Goal: Task Accomplishment & Management: Manage account settings

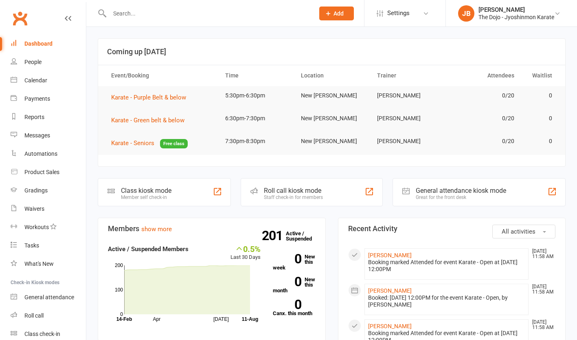
click at [327, 11] on icon at bounding box center [328, 13] width 7 height 7
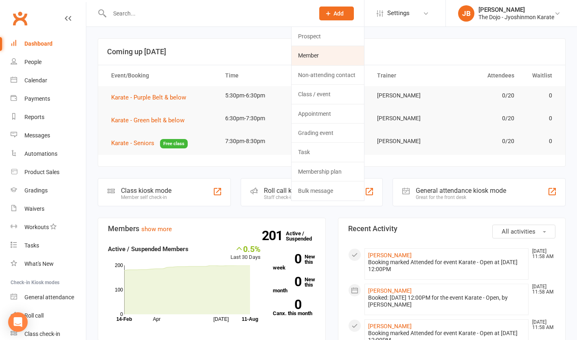
click at [325, 56] on link "Member" at bounding box center [328, 55] width 73 height 19
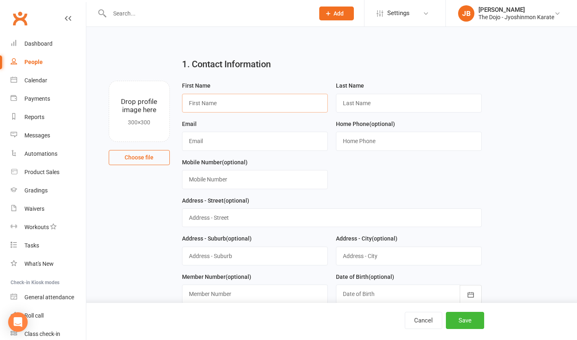
click at [273, 104] on input "text" at bounding box center [255, 103] width 146 height 19
type input "Marysia"
click at [442, 103] on input "text" at bounding box center [409, 103] width 146 height 19
type input "Malarczyk"
click at [245, 132] on div "Email" at bounding box center [255, 135] width 146 height 32
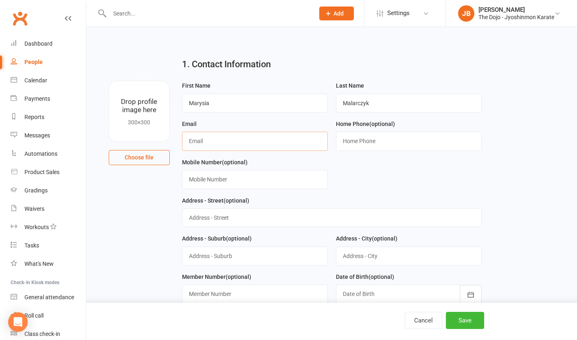
click at [249, 139] on input "text" at bounding box center [255, 141] width 146 height 19
type input "tomasz.malarczyk@gmail.com"
click at [340, 142] on input "text" at bounding box center [409, 141] width 146 height 19
click at [224, 178] on input "text" at bounding box center [255, 179] width 146 height 19
type input "021 867 060"
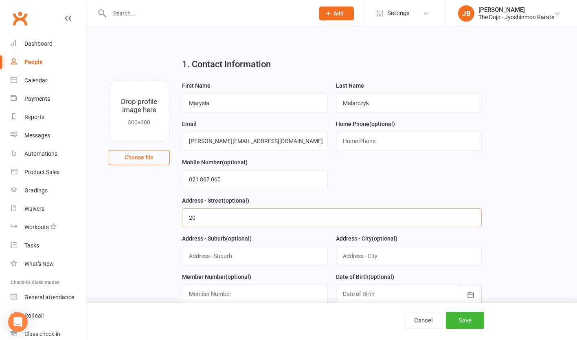
click at [255, 220] on input "20" at bounding box center [332, 217] width 300 height 19
type input "20 Cleve Road"
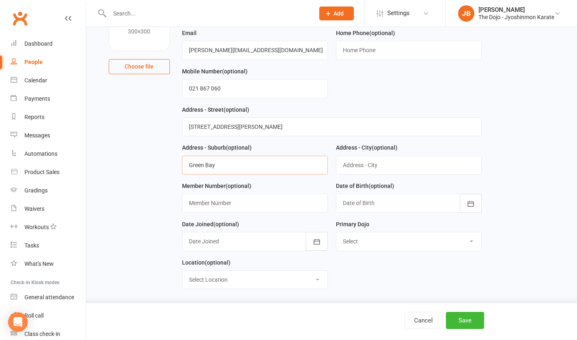
scroll to position [99, 0]
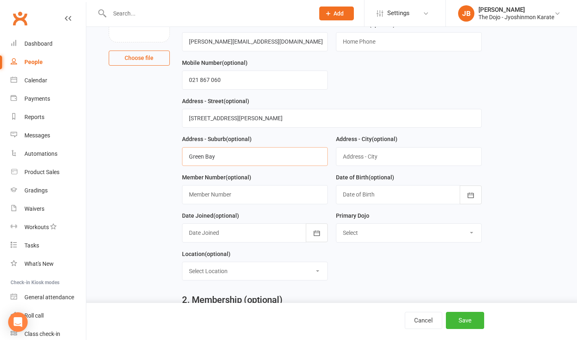
type input "Green Bay"
click at [405, 155] on input "text" at bounding box center [409, 156] width 146 height 19
type input "a"
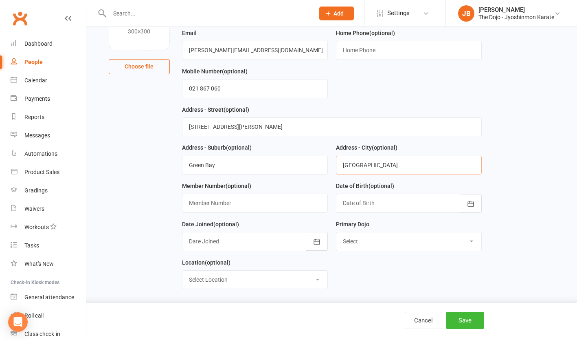
scroll to position [88, 0]
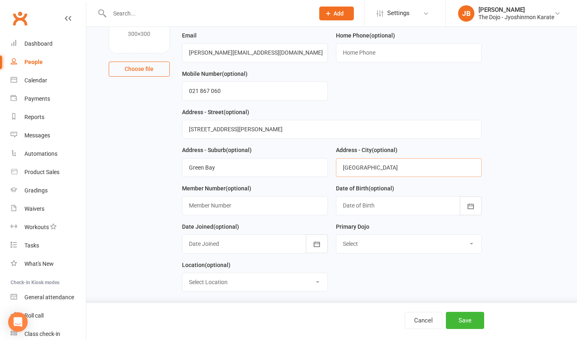
type input "Auckland"
click at [473, 206] on icon "button" at bounding box center [471, 206] width 8 height 8
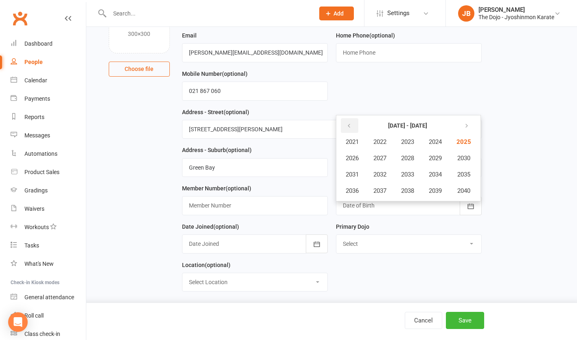
click at [354, 127] on button "button" at bounding box center [350, 125] width 18 height 15
click at [408, 157] on span "2008" at bounding box center [407, 157] width 13 height 7
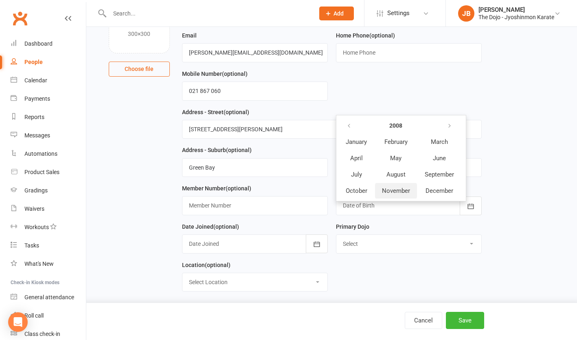
click at [396, 189] on span "November" at bounding box center [396, 190] width 28 height 7
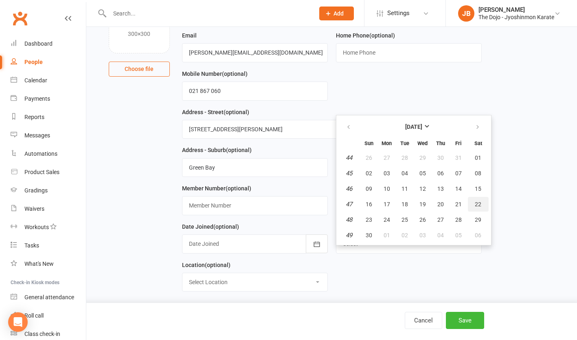
click at [476, 205] on span "22" at bounding box center [478, 204] width 7 height 7
type input "22 Nov 2008"
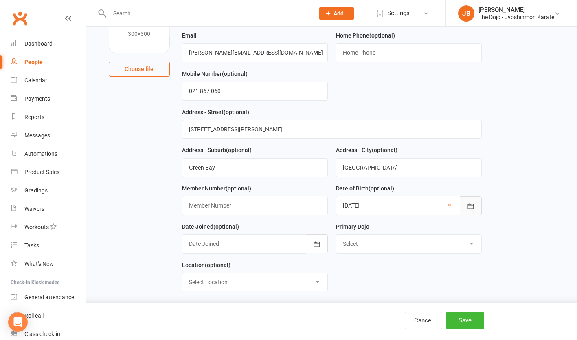
click at [476, 205] on button "button" at bounding box center [471, 205] width 22 height 19
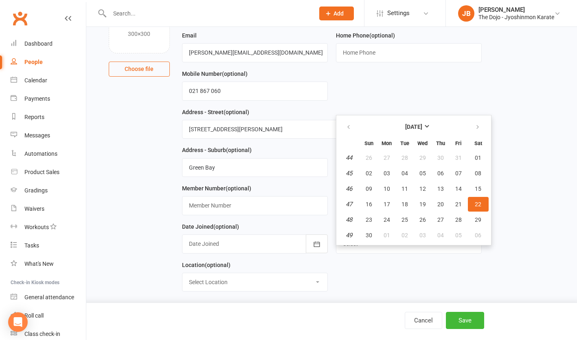
click at [476, 205] on span "22" at bounding box center [478, 204] width 7 height 7
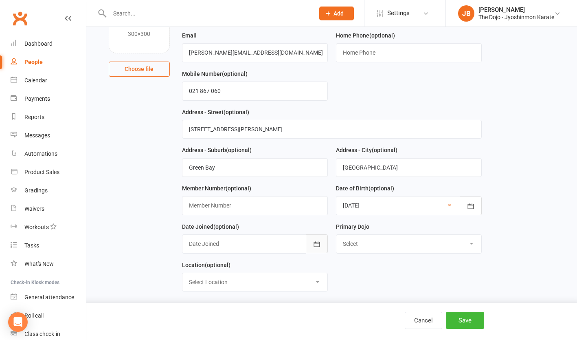
click at [314, 244] on icon "button" at bounding box center [317, 244] width 8 height 8
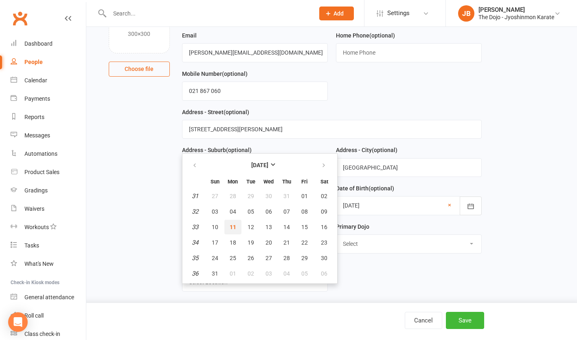
click at [231, 227] on span "11" at bounding box center [233, 227] width 7 height 7
type input "11 Aug 2025"
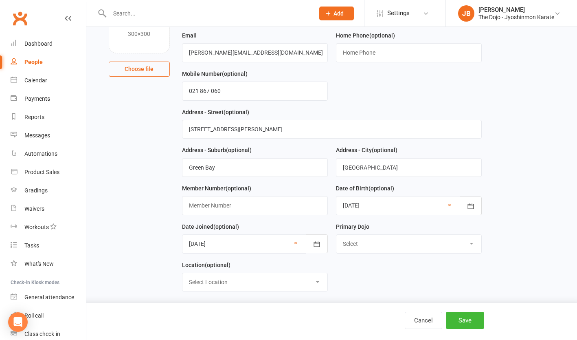
click at [379, 242] on select "Select New Lynn Manurewa Onehunga" at bounding box center [408, 244] width 145 height 18
select select "New Lynn"
click at [336, 235] on select "Select New Lynn Manurewa Onehunga" at bounding box center [408, 244] width 145 height 18
click at [293, 287] on select "Select Location Manurewa Dojo New Lynn Dojo Onehunga Dojo" at bounding box center [255, 282] width 145 height 18
select select "1"
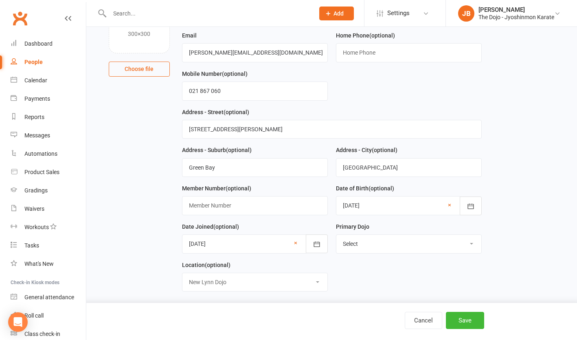
click at [183, 273] on select "Select Location Manurewa Dojo New Lynn Dojo Onehunga Dojo" at bounding box center [255, 282] width 145 height 18
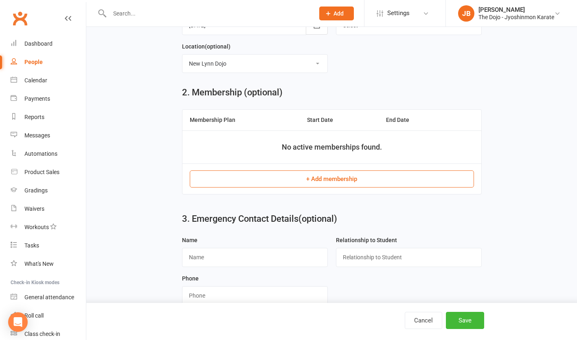
scroll to position [309, 0]
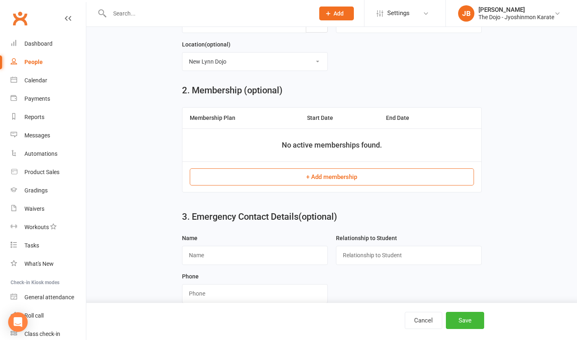
click at [342, 180] on button "+ Add membership" at bounding box center [332, 176] width 284 height 17
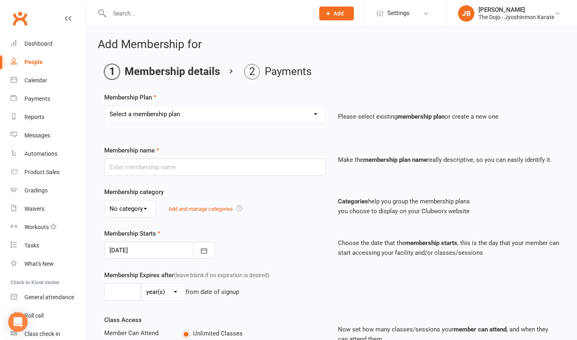
click at [203, 119] on select "Select a membership plan Create new Membership Plan Junior - Standard - 1 Month…" at bounding box center [215, 114] width 221 height 16
select select "3"
click at [105, 106] on select "Select a membership plan Create new Membership Plan Junior - Standard - 1 Month…" at bounding box center [215, 114] width 221 height 16
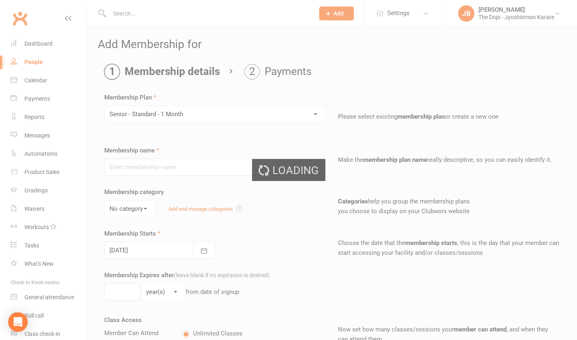
type input "Senior - Standard - 1 Month"
select select "2"
type input "0"
type input "2"
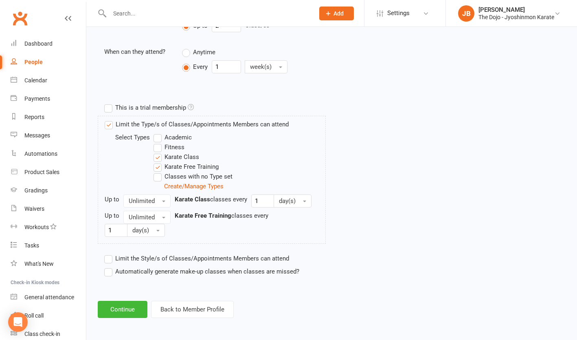
scroll to position [323, 0]
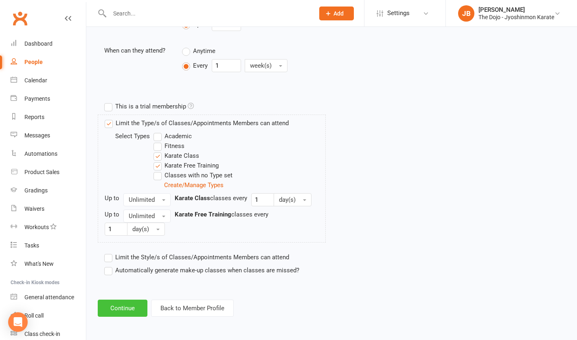
click at [127, 310] on button "Continue" at bounding box center [123, 307] width 50 height 17
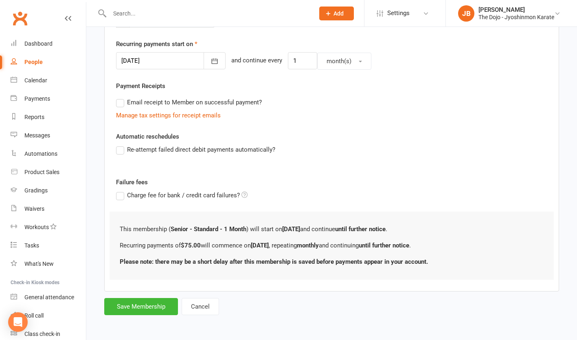
scroll to position [0, 0]
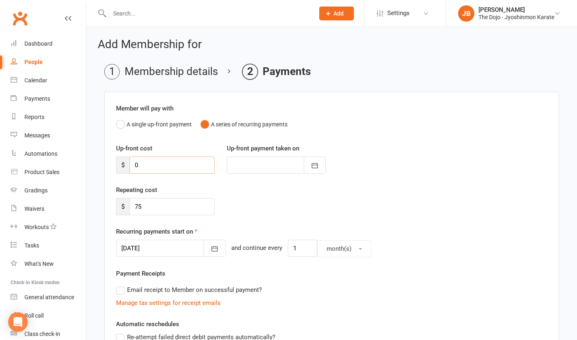
click at [152, 167] on input "0" at bounding box center [172, 164] width 85 height 17
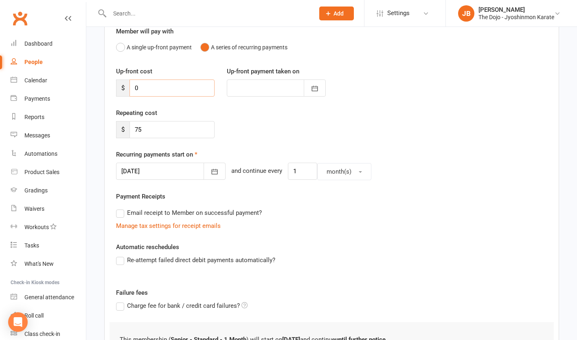
scroll to position [78, 0]
click at [208, 173] on button "button" at bounding box center [215, 170] width 22 height 17
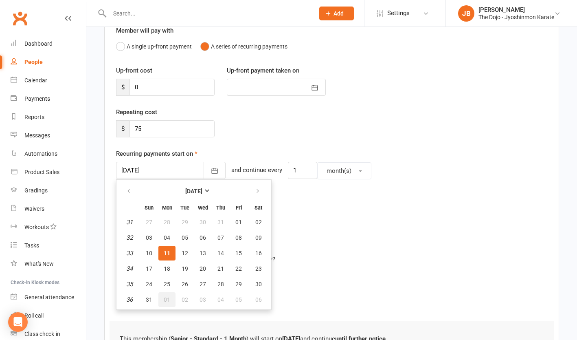
click at [167, 301] on span "01" at bounding box center [167, 299] width 7 height 7
type input "01 Sep 2025"
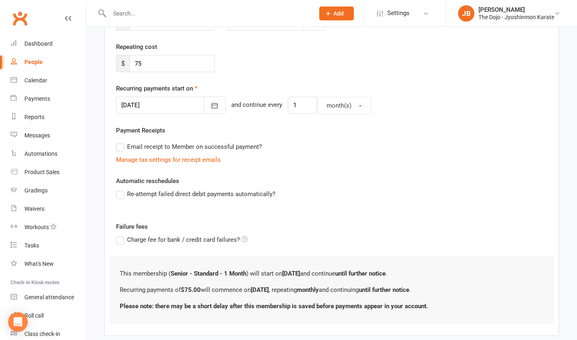
scroll to position [187, 0]
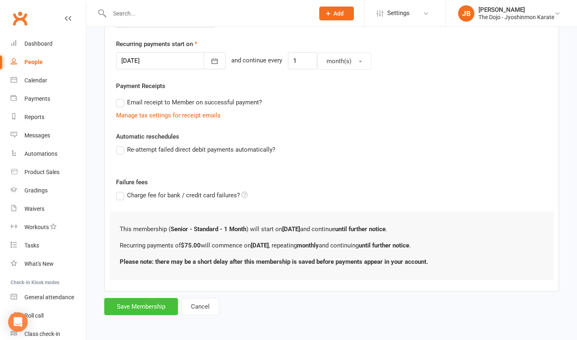
click at [136, 306] on button "Save Membership" at bounding box center [141, 306] width 74 height 17
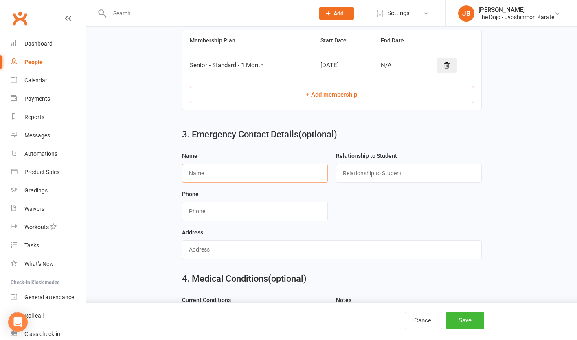
click at [253, 171] on input "text" at bounding box center [255, 173] width 146 height 19
type input "Tomasz"
type input "Father"
click at [247, 211] on input "string" at bounding box center [255, 211] width 146 height 19
type input "021867060"
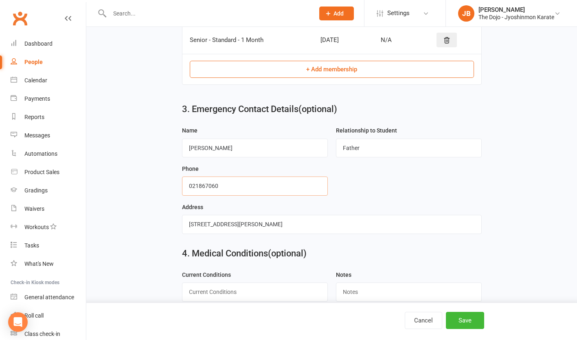
scroll to position [416, 0]
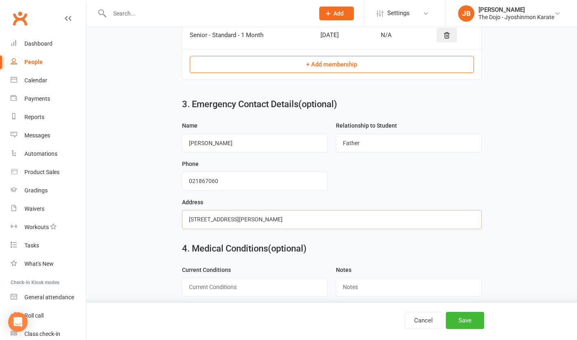
click at [259, 218] on input "20 Cleve Road" at bounding box center [332, 219] width 300 height 19
drag, startPoint x: 274, startPoint y: 233, endPoint x: 272, endPoint y: 227, distance: 7.2
click at [274, 233] on div "Address 20 Cleve Road" at bounding box center [332, 216] width 308 height 38
click at [272, 224] on input "20 Cleve Road" at bounding box center [332, 219] width 300 height 19
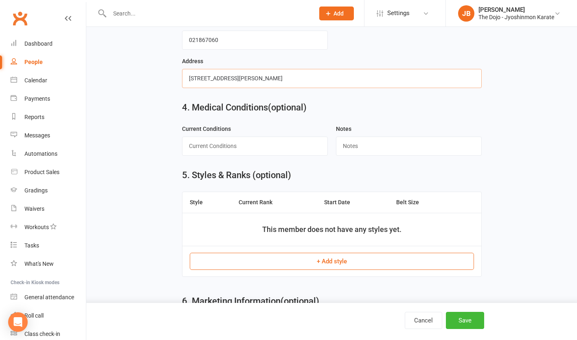
scroll to position [558, 0]
type input "20 Cleve Road, Green Bay"
click at [247, 149] on input "text" at bounding box center [255, 145] width 146 height 19
type input "None"
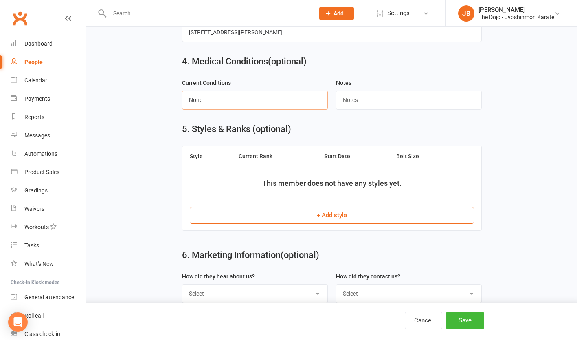
scroll to position [604, 0]
click at [323, 213] on button "+ Add style" at bounding box center [332, 214] width 284 height 17
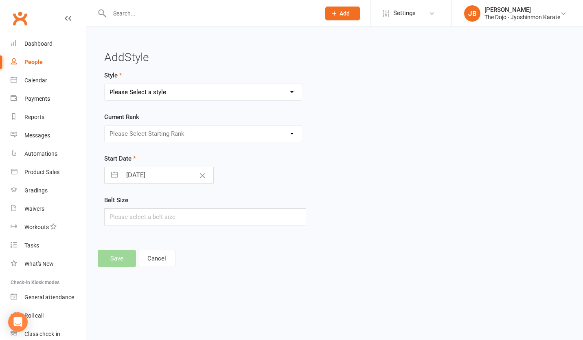
click at [180, 90] on select "Please Select a style Jyoshinmon" at bounding box center [203, 92] width 197 height 16
select select "105"
click at [105, 84] on select "Please Select a style Jyoshinmon" at bounding box center [203, 92] width 197 height 16
click at [176, 128] on select "Please Select Starting Rank White Belt 10th Kyu - Yellow 9th Kyu - Yellow 8th K…" at bounding box center [203, 133] width 197 height 16
select select "780"
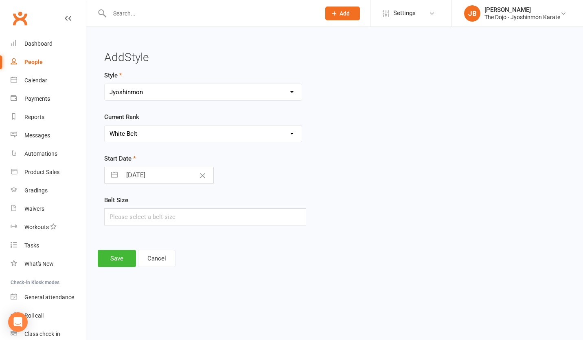
click at [105, 125] on select "Please Select Starting Rank White Belt 10th Kyu - Yellow 9th Kyu - Yellow 8th K…" at bounding box center [203, 133] width 197 height 16
click at [108, 257] on button "Save" at bounding box center [117, 258] width 38 height 17
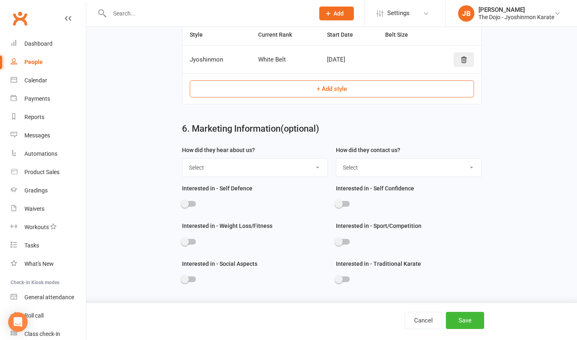
scroll to position [726, 0]
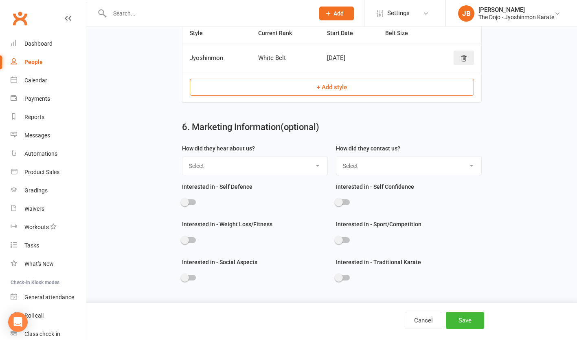
click at [288, 168] on select "Select Website Through A Friend Walk by Facebook" at bounding box center [255, 166] width 145 height 18
select select "Website"
click at [183, 157] on select "Select Website Through A Friend Walk by Facebook" at bounding box center [255, 166] width 145 height 18
click at [349, 203] on div at bounding box center [343, 202] width 14 height 6
click at [336, 201] on input "checkbox" at bounding box center [336, 201] width 0 height 0
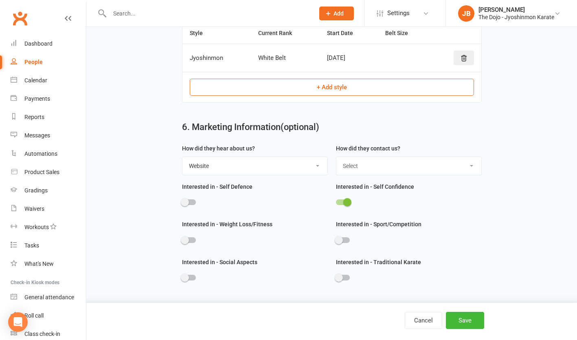
click at [189, 238] on div at bounding box center [189, 240] width 14 height 6
click at [182, 239] on input "checkbox" at bounding box center [182, 239] width 0 height 0
click at [194, 278] on div at bounding box center [189, 278] width 14 height 6
click at [182, 276] on input "checkbox" at bounding box center [182, 276] width 0 height 0
click at [464, 318] on button "Save" at bounding box center [465, 320] width 38 height 17
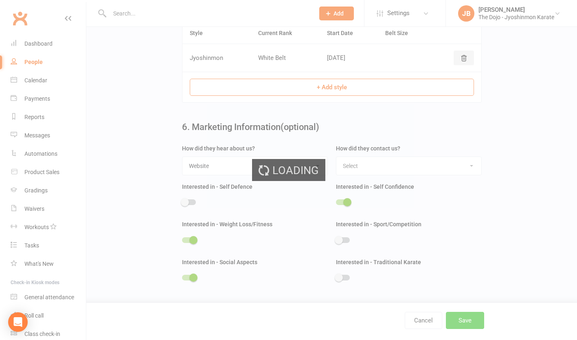
scroll to position [0, 0]
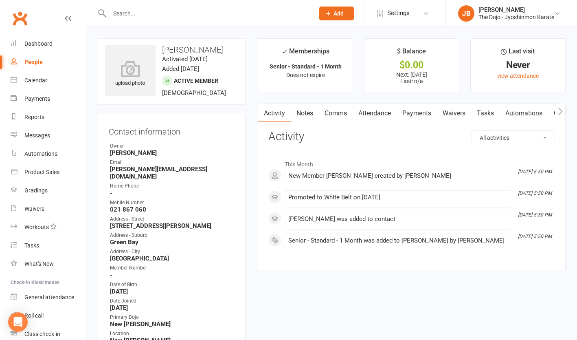
scroll to position [34, 0]
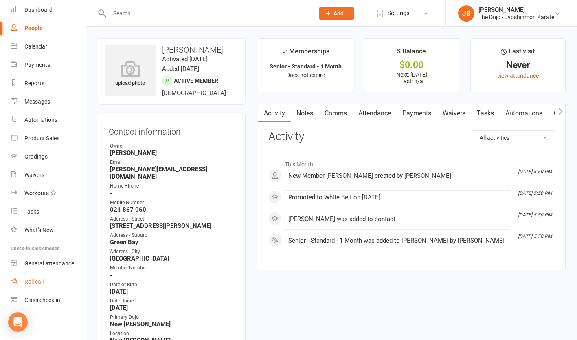
click at [37, 282] on div "Roll call" at bounding box center [33, 281] width 19 height 7
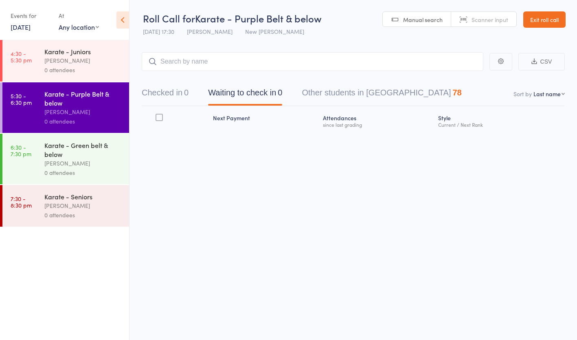
click at [83, 52] on div "Karate - Juniors" at bounding box center [83, 51] width 78 height 9
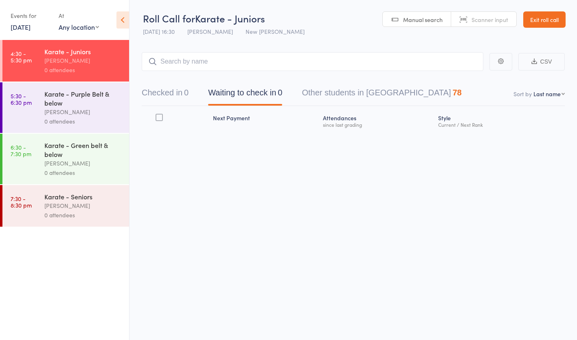
click at [241, 66] on input "search" at bounding box center [313, 61] width 342 height 19
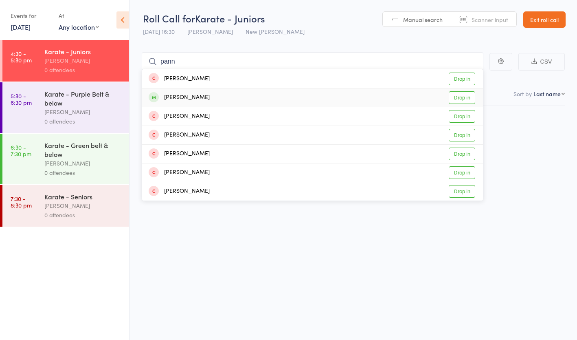
type input "pann"
click at [233, 97] on div "Pannia Peter Ngem Drop in" at bounding box center [312, 97] width 341 height 18
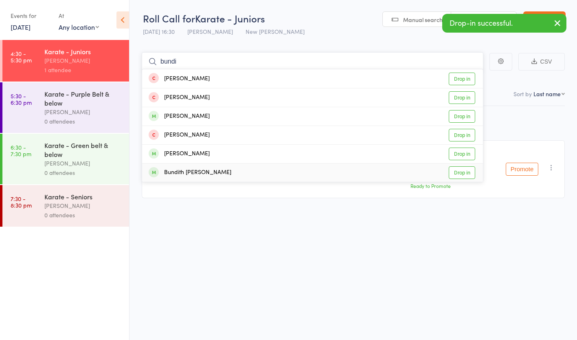
type input "bundi"
click at [231, 175] on div "Bundith Chandara Alexander Ngem" at bounding box center [190, 172] width 83 height 9
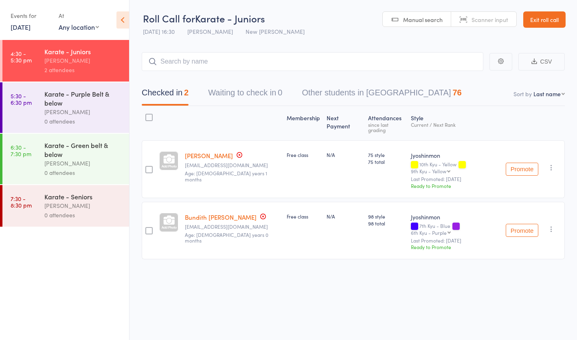
click at [556, 96] on select "First name Last name Birthday today? Behind on payments? Check in time Next pay…" at bounding box center [549, 94] width 31 height 8
select select "0"
click at [534, 90] on select "First name Last name Birthday today? Behind on payments? Check in time Next pay…" at bounding box center [549, 94] width 31 height 8
click at [222, 59] on input "search" at bounding box center [313, 61] width 342 height 19
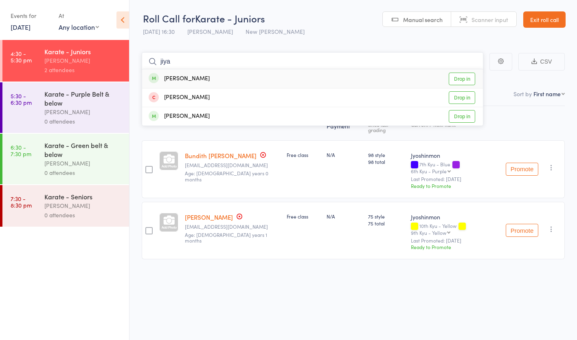
type input "jiya"
click at [226, 79] on div "Jiyansh Nisarg Drop in" at bounding box center [312, 78] width 341 height 19
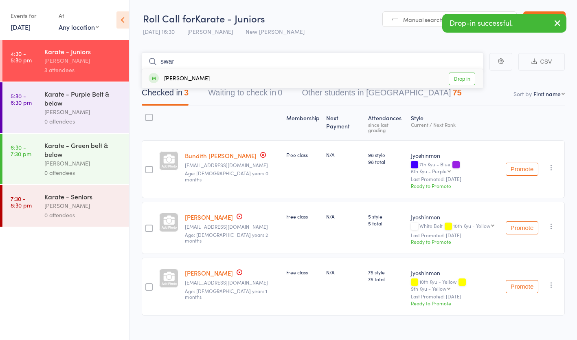
type input "swar"
click at [227, 79] on div "Swarit Bandi Drop in" at bounding box center [312, 78] width 341 height 19
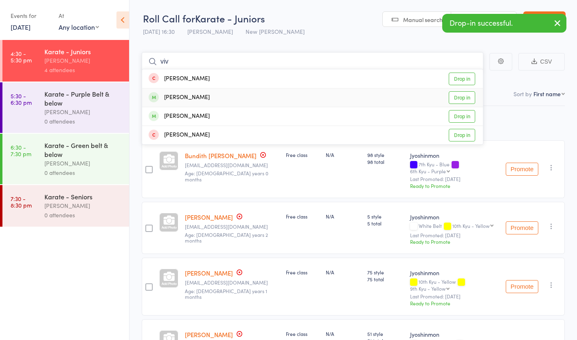
type input "viv"
click at [230, 92] on div "Vivan Bandi Drop in" at bounding box center [312, 97] width 341 height 18
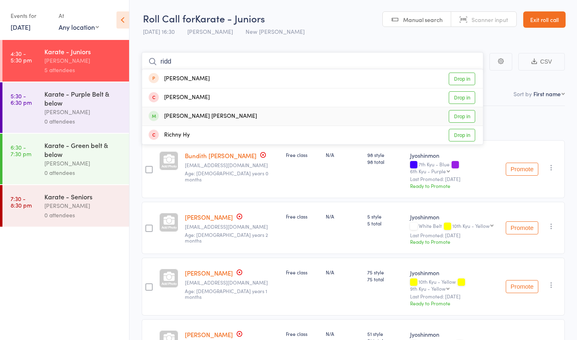
type input "ridd"
click at [218, 119] on div "Riddhi Reddy Vallapureddy" at bounding box center [203, 116] width 108 height 9
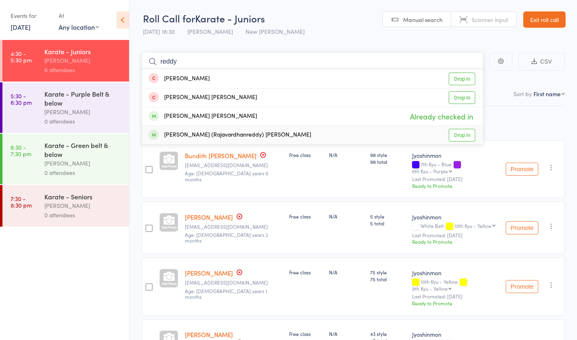
type input "reddy"
click at [194, 132] on div "Raj (Rajavardhanreddy) Vallapureddy" at bounding box center [230, 134] width 163 height 9
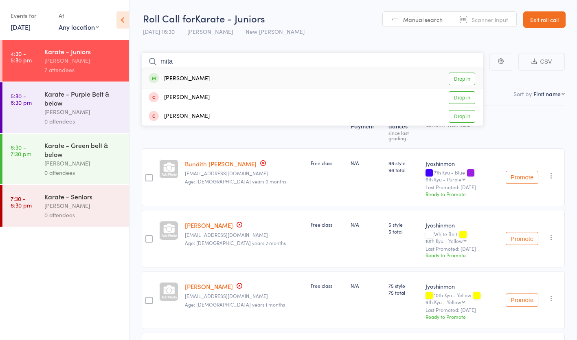
type input "mita"
click at [224, 77] on div "Mitaksh Goyal Drop in" at bounding box center [312, 78] width 341 height 19
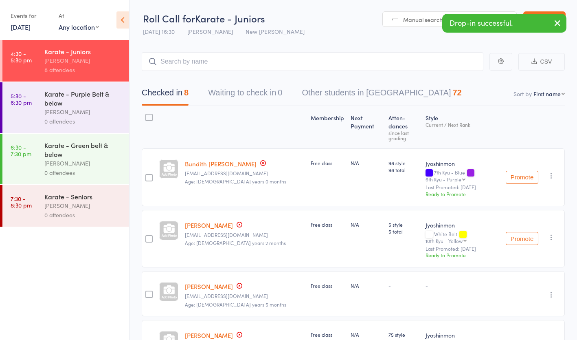
click at [77, 124] on div "0 attendees" at bounding box center [83, 121] width 78 height 9
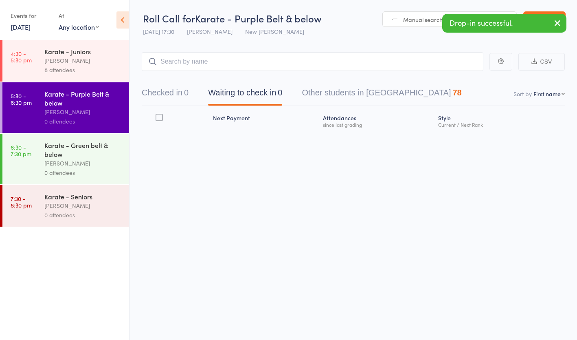
drag, startPoint x: 247, startPoint y: 66, endPoint x: 246, endPoint y: 71, distance: 5.8
click at [246, 70] on input "search" at bounding box center [313, 61] width 342 height 19
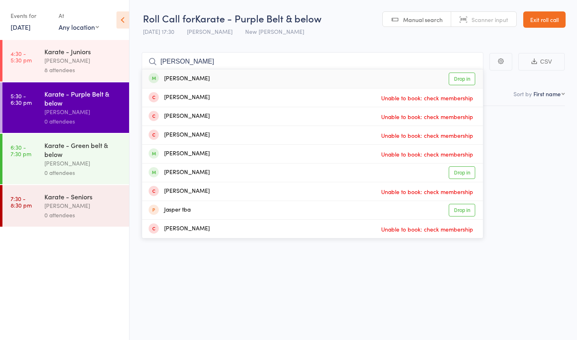
type input "jay"
click at [246, 75] on div "Jayla Lee Drop in" at bounding box center [312, 78] width 341 height 19
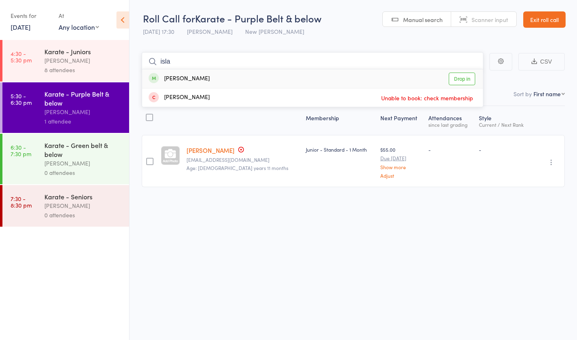
type input "isla"
click at [244, 77] on div "Isla Lee Drop in" at bounding box center [312, 78] width 341 height 19
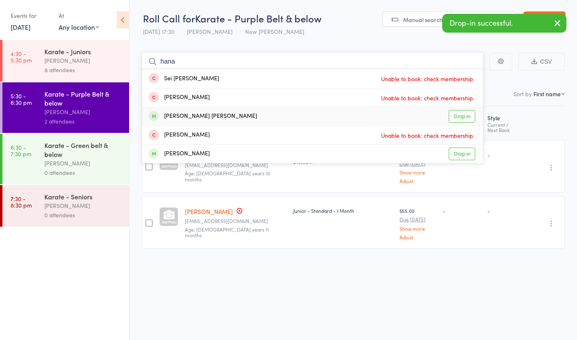
type input "hana"
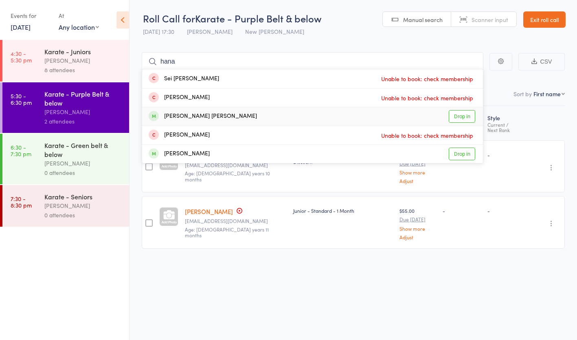
click at [241, 114] on div "Hanan Senthil Kumar Drop in" at bounding box center [312, 116] width 341 height 18
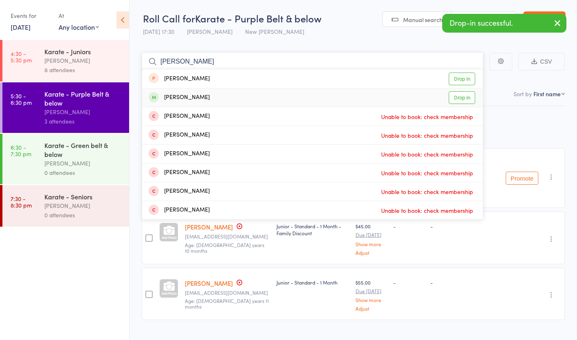
type input "ashe"
click at [238, 95] on div "Asher Mendes Drop in" at bounding box center [312, 97] width 341 height 18
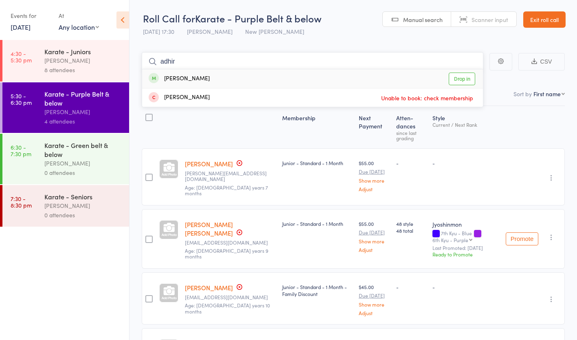
type input "adhir"
click at [244, 83] on div "Adhiraj Singh Drop in" at bounding box center [312, 78] width 341 height 19
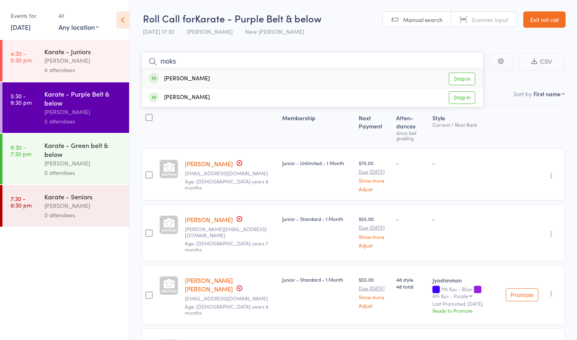
type input "moks"
click at [240, 81] on div "Moksh Fadia Drop in" at bounding box center [312, 78] width 341 height 19
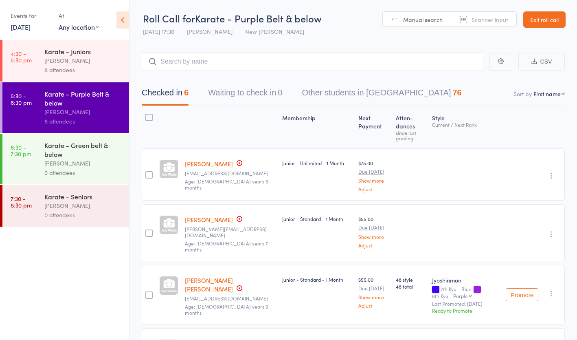
click at [78, 64] on div "[PERSON_NAME]" at bounding box center [83, 60] width 78 height 9
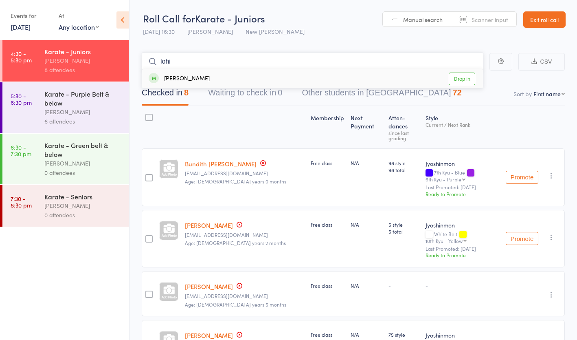
type input "lohi"
click at [249, 74] on div "Lohithaksha Vudathaneni Drop in" at bounding box center [312, 78] width 341 height 19
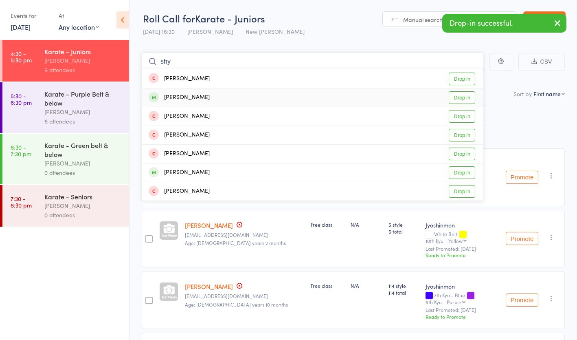
type input "shy"
click at [243, 97] on div "Shyvaya Walters Drop in" at bounding box center [312, 97] width 341 height 18
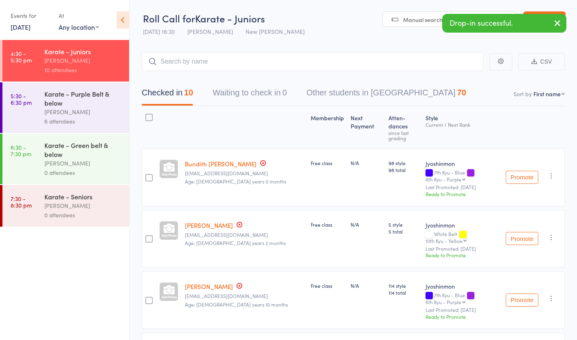
click at [69, 110] on div "[PERSON_NAME]" at bounding box center [83, 111] width 78 height 9
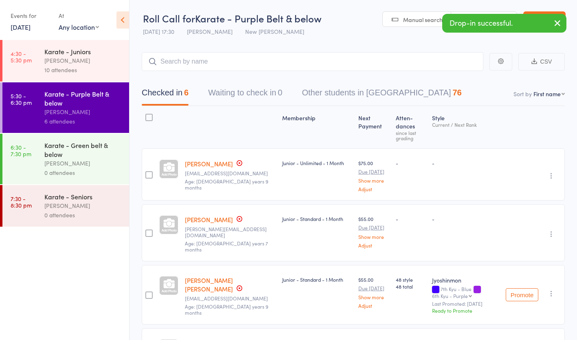
click at [233, 64] on input "search" at bounding box center [313, 61] width 342 height 19
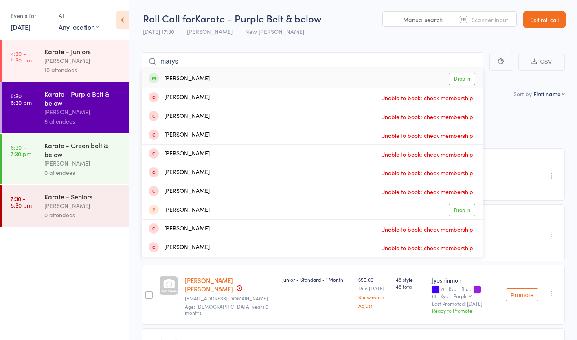
type input "marys"
click at [227, 77] on div "Marysia Malarczyk Drop in" at bounding box center [312, 78] width 341 height 19
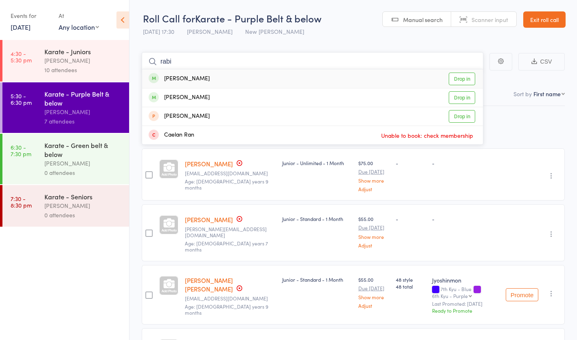
type input "rabi"
click at [227, 75] on div "Rabiha Hussaini Drop in" at bounding box center [312, 78] width 341 height 19
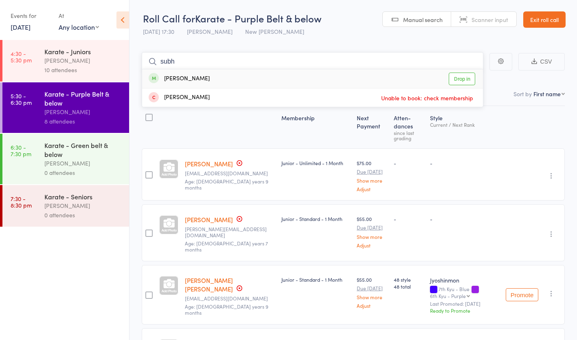
type input "subh"
click at [233, 84] on div "Subhan Ahmadi Drop in" at bounding box center [312, 78] width 341 height 19
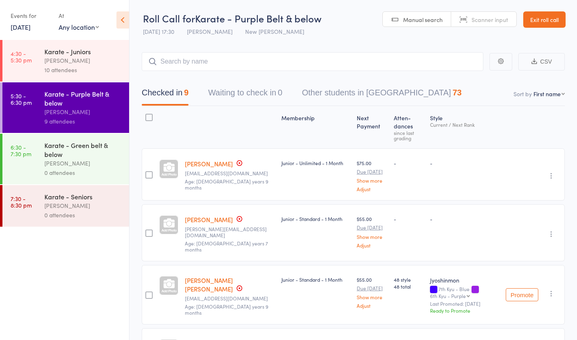
click at [71, 62] on div "[PERSON_NAME]" at bounding box center [83, 60] width 78 height 9
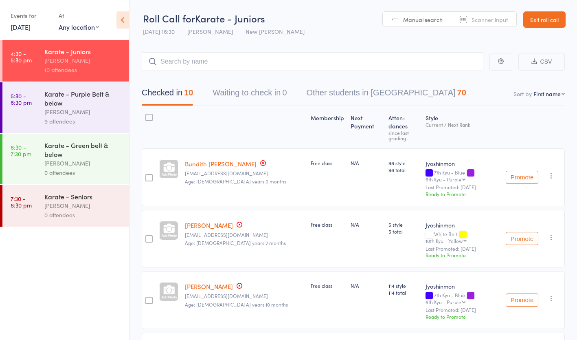
click at [500, 110] on div "Style Current / Next Rank" at bounding box center [462, 127] width 80 height 35
click at [540, 22] on link "Exit roll call" at bounding box center [544, 19] width 42 height 16
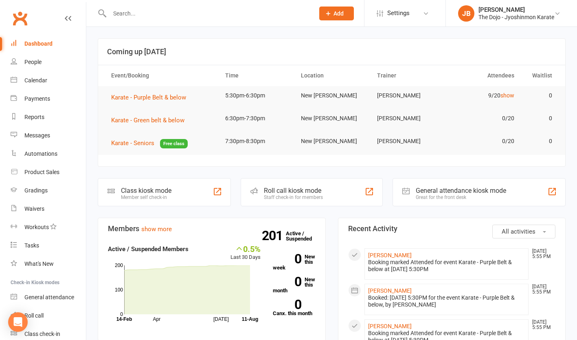
click at [200, 18] on input "text" at bounding box center [208, 13] width 202 height 11
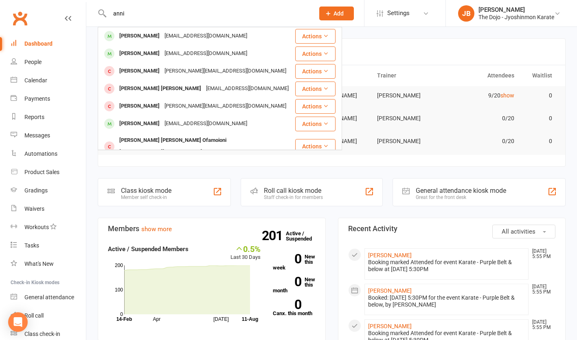
type input "anni"
click at [198, 45] on div "[PERSON_NAME] [EMAIL_ADDRESS][DOMAIN_NAME]" at bounding box center [197, 53] width 196 height 17
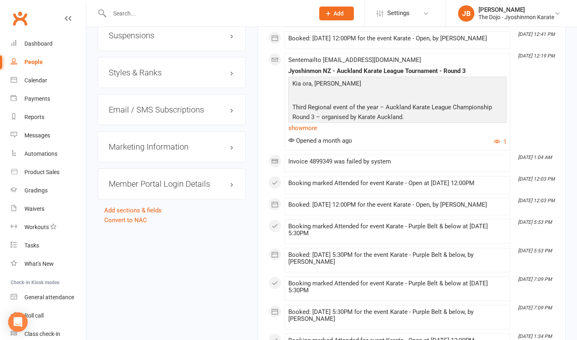
scroll to position [805, 0]
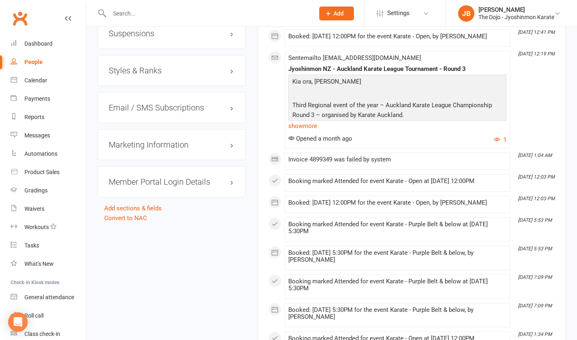
click at [227, 74] on h3 "Styles & Ranks" at bounding box center [172, 70] width 126 height 9
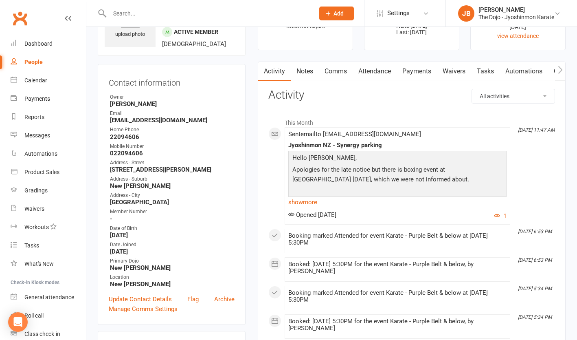
scroll to position [0, 0]
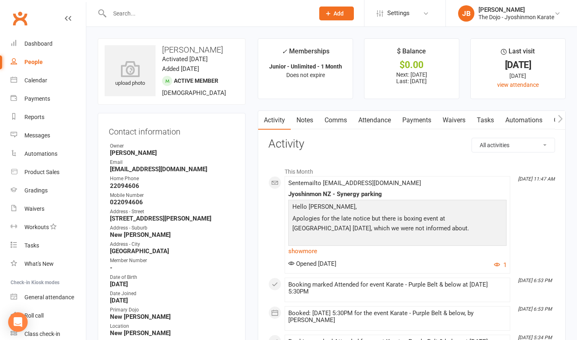
click at [162, 9] on input "text" at bounding box center [208, 13] width 202 height 11
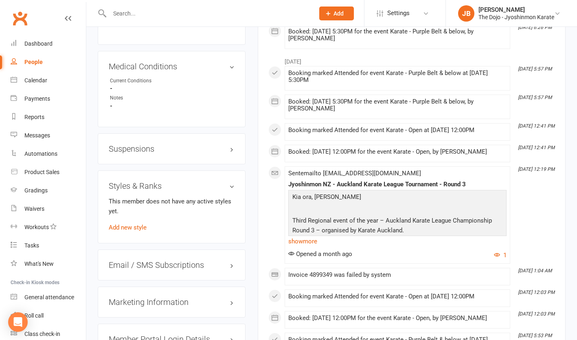
scroll to position [688, 0]
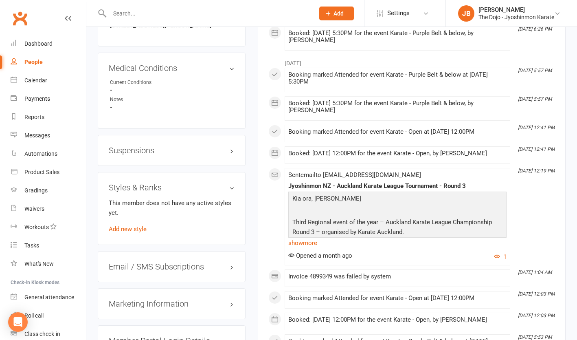
click at [138, 233] on link "Add new style" at bounding box center [128, 228] width 38 height 7
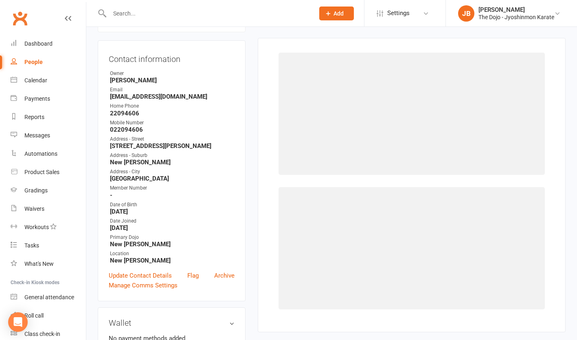
scroll to position [70, 0]
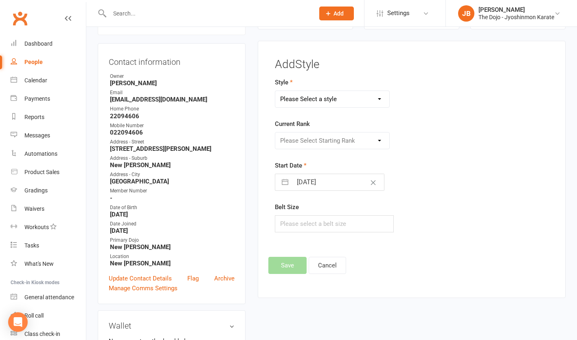
click at [364, 96] on select "Please Select a style Jyoshinmon" at bounding box center [332, 99] width 114 height 16
select select "105"
click at [275, 91] on select "Please Select a style Jyoshinmon" at bounding box center [332, 99] width 114 height 16
click at [341, 136] on select "Please Select Starting Rank White Belt 10th Kyu - Yellow 9th Kyu - Yellow 8th K…" at bounding box center [332, 140] width 114 height 16
select select "13976"
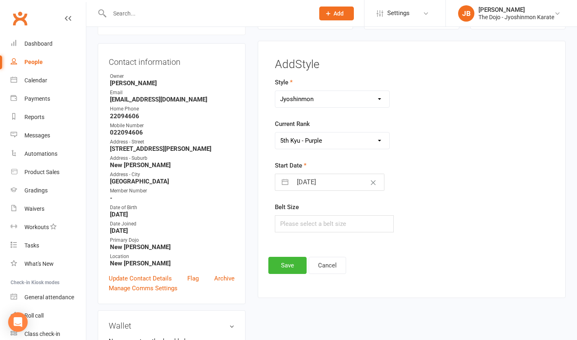
click at [275, 132] on select "Please Select Starting Rank White Belt 10th Kyu - Yellow 9th Kyu - Yellow 8th K…" at bounding box center [332, 140] width 114 height 16
click at [370, 182] on icon "Clear Date" at bounding box center [373, 182] width 6 height 5
click at [282, 183] on button "button" at bounding box center [285, 182] width 15 height 16
select select "6"
select select "2025"
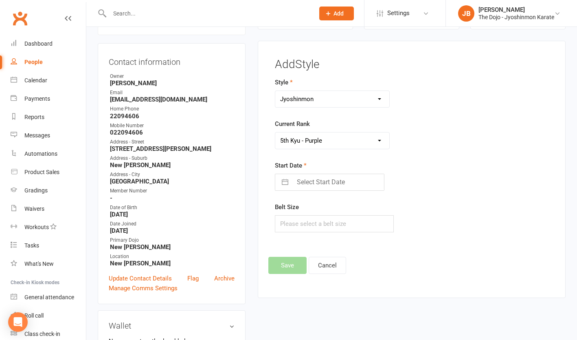
select select "7"
select select "2025"
select select "8"
select select "2025"
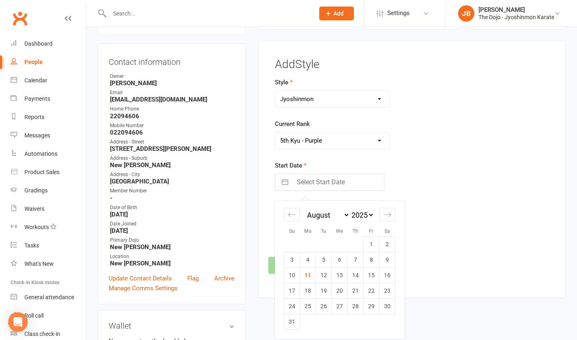
click at [290, 216] on icon "Move backward to switch to the previous month." at bounding box center [292, 215] width 8 height 8
select select "5"
select select "2025"
click at [290, 216] on icon "Move backward to switch to the previous month." at bounding box center [292, 215] width 8 height 8
select select "4"
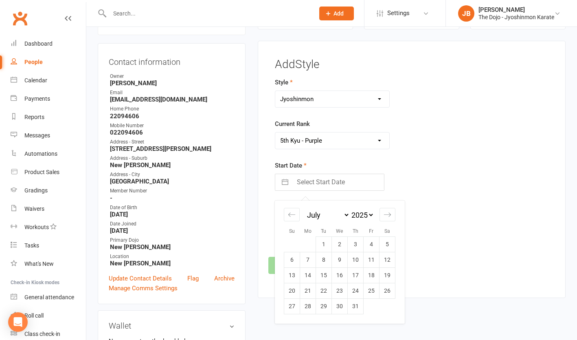
select select "2025"
click at [290, 216] on icon "Move backward to switch to the previous month." at bounding box center [292, 215] width 8 height 8
select select "3"
select select "2025"
click at [296, 308] on td "25" at bounding box center [292, 305] width 16 height 15
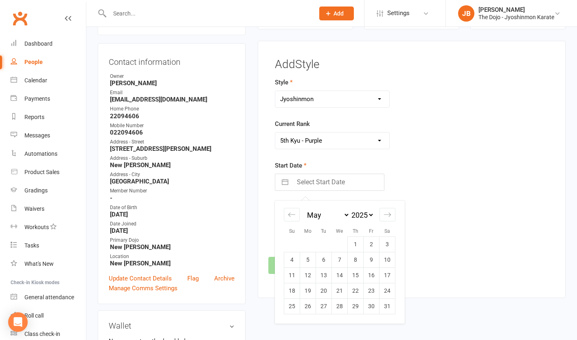
type input "25 May 2025"
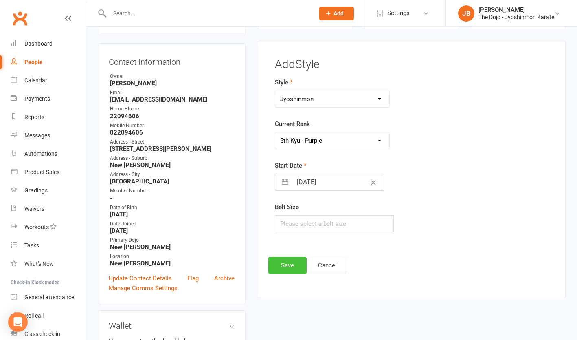
click at [293, 263] on button "Save" at bounding box center [287, 265] width 38 height 17
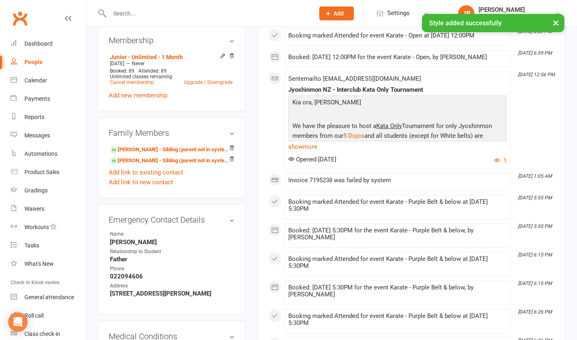
scroll to position [449, 0]
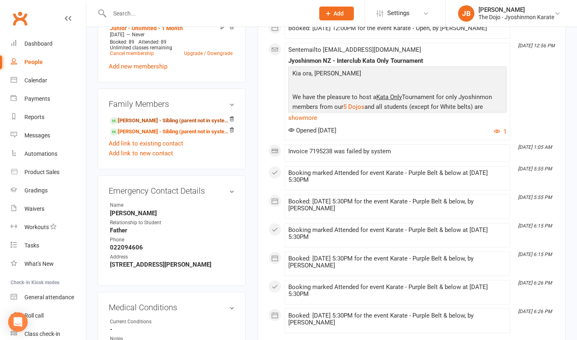
click at [140, 121] on link "Avika Singh - Sibling (parent not in system)" at bounding box center [170, 121] width 121 height 9
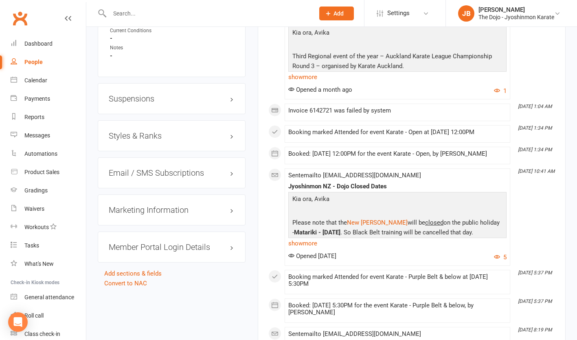
scroll to position [736, 0]
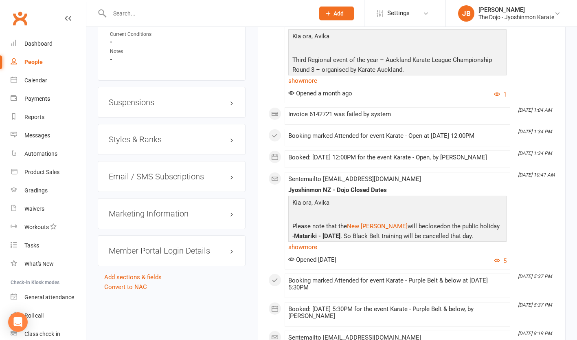
click at [178, 149] on div "Styles & Ranks" at bounding box center [172, 139] width 148 height 31
click at [147, 139] on h3 "Styles & Ranks" at bounding box center [172, 139] width 126 height 9
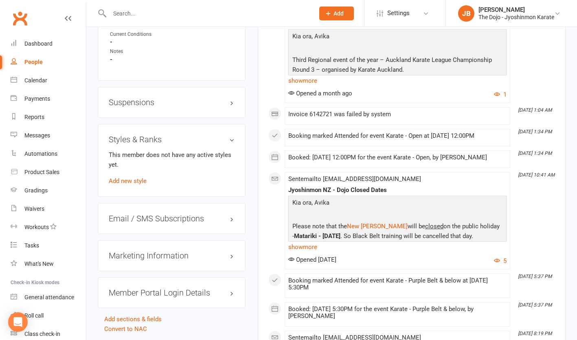
click at [138, 185] on link "Add new style" at bounding box center [128, 180] width 38 height 7
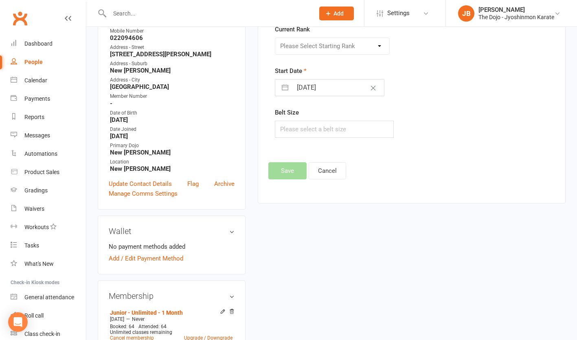
scroll to position [70, 0]
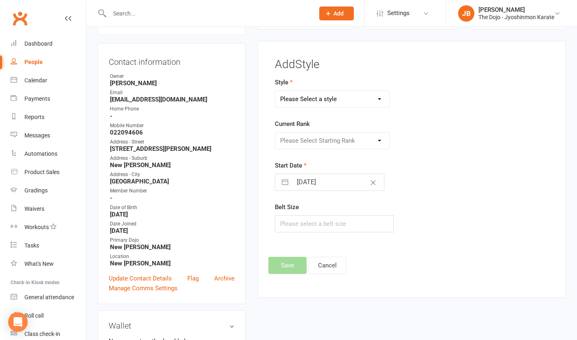
drag, startPoint x: 347, startPoint y: 100, endPoint x: 338, endPoint y: 99, distance: 8.6
click at [347, 100] on select "Please Select a style Jyoshinmon" at bounding box center [332, 99] width 114 height 16
select select "105"
click at [275, 91] on select "Please Select a style Jyoshinmon" at bounding box center [332, 99] width 114 height 16
click at [332, 136] on select "Please Select Starting Rank White Belt 10th Kyu - Yellow 9th Kyu - Yellow 8th K…" at bounding box center [332, 140] width 114 height 16
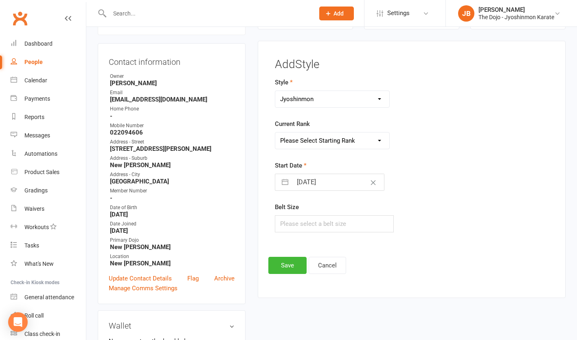
select select "13976"
click at [275, 132] on select "Please Select Starting Rank White Belt 10th Kyu - Yellow 9th Kyu - Yellow 8th K…" at bounding box center [332, 140] width 114 height 16
click at [366, 185] on button "Clear Date" at bounding box center [373, 181] width 14 height 15
click at [295, 186] on input "Select Start Date" at bounding box center [338, 182] width 92 height 16
select select "6"
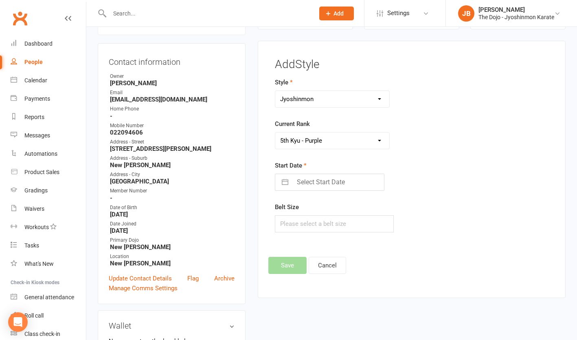
select select "2025"
select select "7"
select select "2025"
select select "8"
select select "2025"
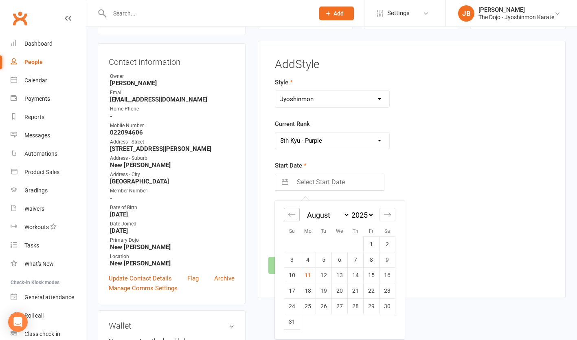
click at [290, 213] on icon "Move backward to switch to the previous month." at bounding box center [291, 215] width 7 height 4
select select "5"
select select "2025"
click at [290, 213] on icon "Move backward to switch to the previous month." at bounding box center [292, 215] width 8 height 8
select select "4"
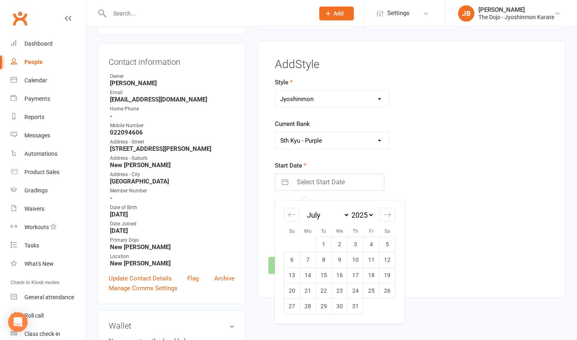
select select "2025"
click at [290, 213] on icon "Move backward to switch to the previous month." at bounding box center [291, 215] width 7 height 4
select select "3"
select select "2025"
click at [291, 304] on td "25" at bounding box center [292, 305] width 16 height 15
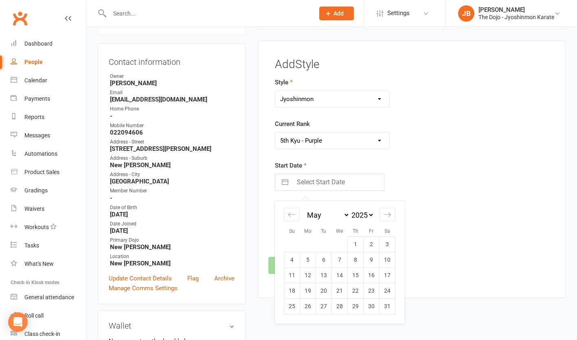
type input "25 May 2025"
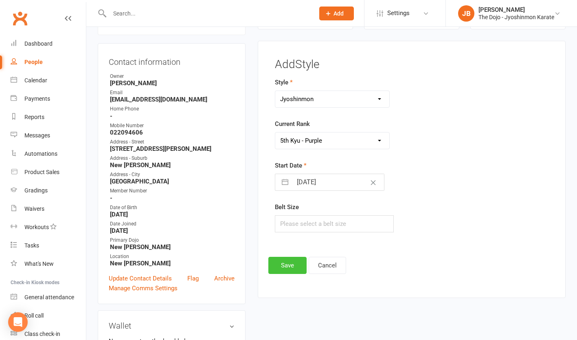
click at [285, 262] on button "Save" at bounding box center [287, 265] width 38 height 17
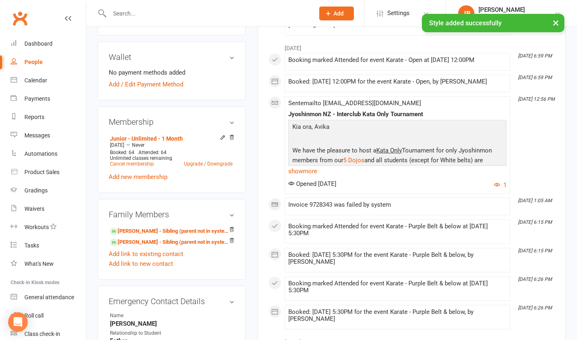
scroll to position [357, 0]
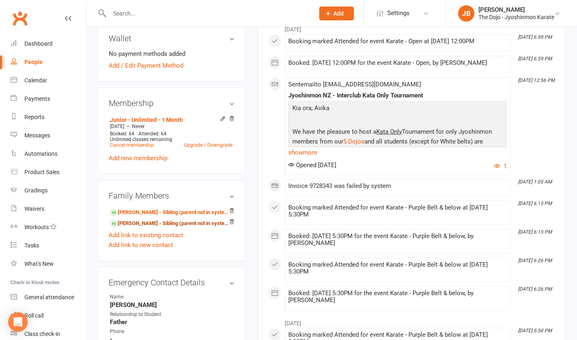
click at [150, 227] on link "Adhiraj Singh - Sibling (parent not in system)" at bounding box center [170, 223] width 121 height 9
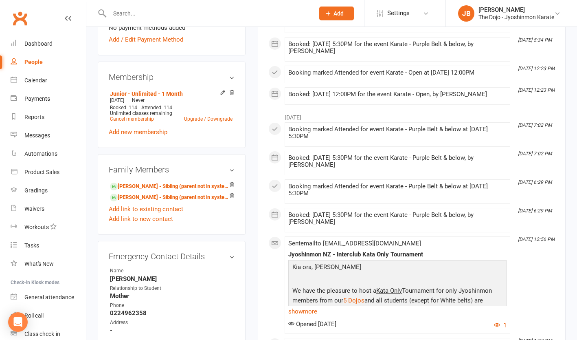
scroll to position [383, 0]
click at [176, 10] on input "text" at bounding box center [208, 13] width 202 height 11
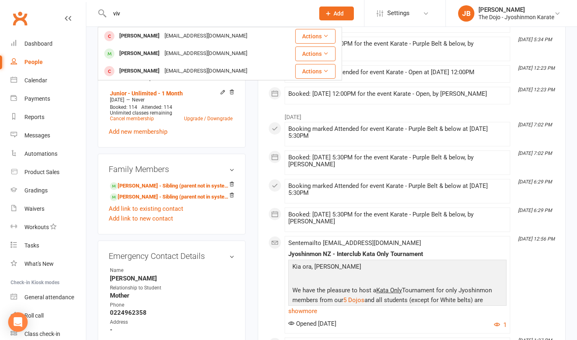
type input "viv"
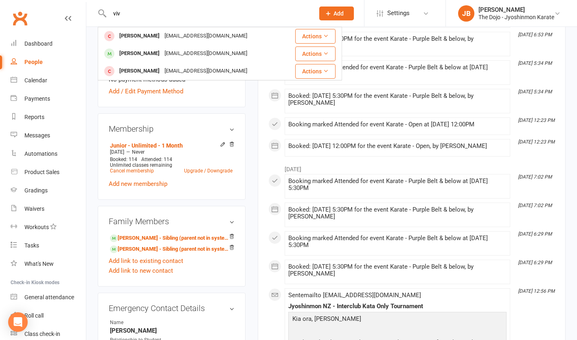
scroll to position [331, 0]
click at [169, 50] on div "shrinivasbandi@gmail.com" at bounding box center [206, 54] width 88 height 12
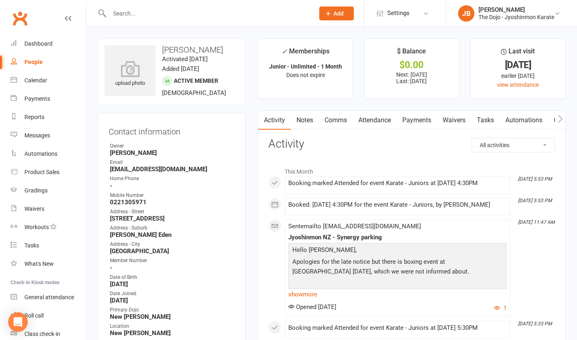
click at [156, 12] on input "text" at bounding box center [208, 13] width 202 height 11
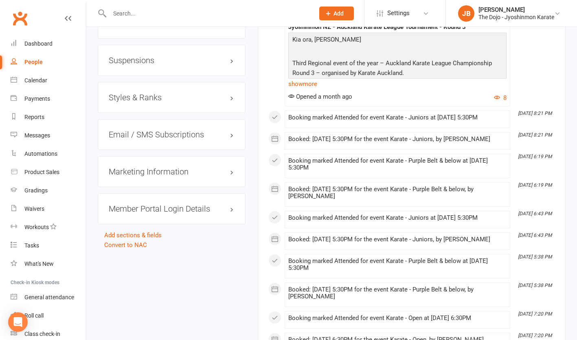
scroll to position [770, 0]
click at [227, 101] on h3 "Styles & Ranks" at bounding box center [172, 96] width 126 height 9
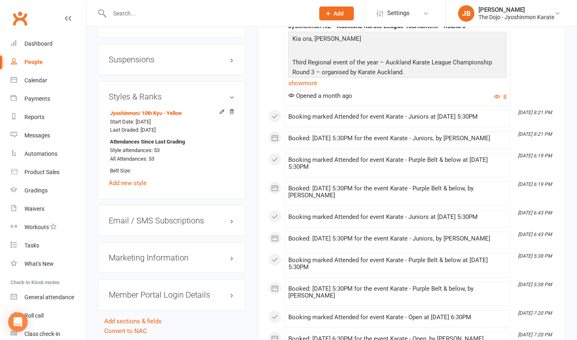
click at [223, 114] on icon at bounding box center [222, 112] width 6 height 6
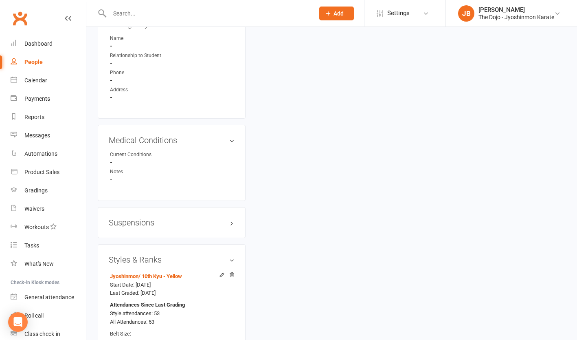
select select "781"
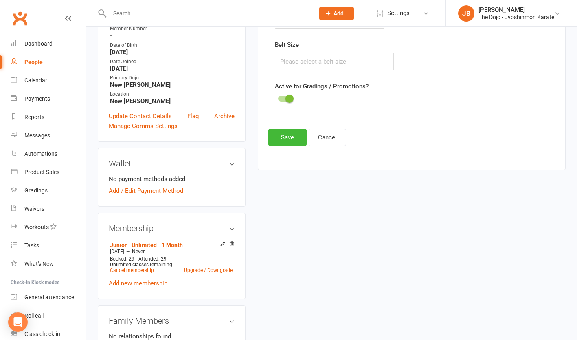
scroll to position [70, 0]
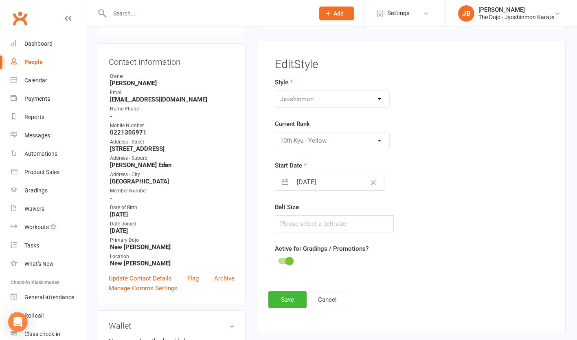
click at [361, 143] on div "Please Select Starting Rank White Belt 10th Kyu - Yellow 9th Kyu - Yellow 8th K…" at bounding box center [332, 140] width 115 height 17
click at [384, 138] on div "Please Select Starting Rank White Belt 10th Kyu - Yellow 9th Kyu - Yellow 8th K…" at bounding box center [332, 140] width 115 height 17
click at [381, 139] on div "Please Select Starting Rank White Belt 10th Kyu - Yellow 9th Kyu - Yellow 8th K…" at bounding box center [332, 140] width 115 height 17
click at [322, 297] on button "Cancel" at bounding box center [327, 299] width 37 height 17
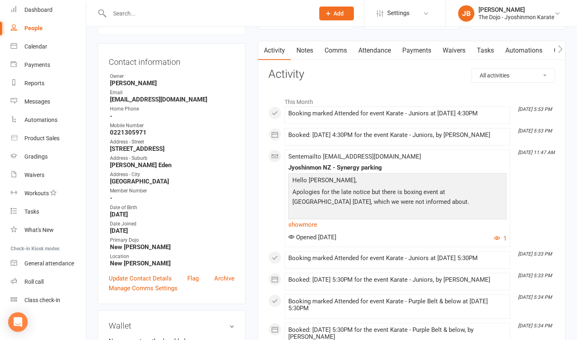
scroll to position [79, 0]
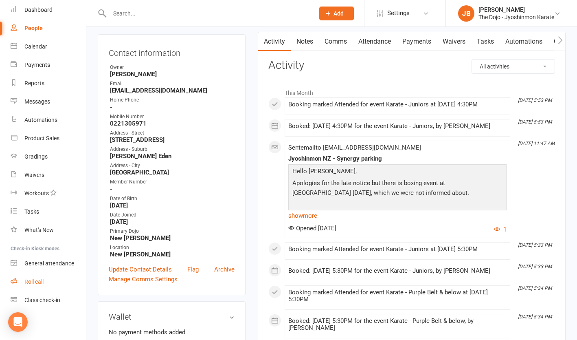
click at [44, 281] on div "Roll call" at bounding box center [33, 281] width 19 height 7
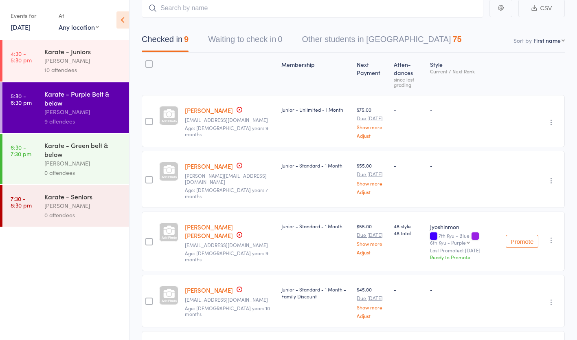
scroll to position [49, 0]
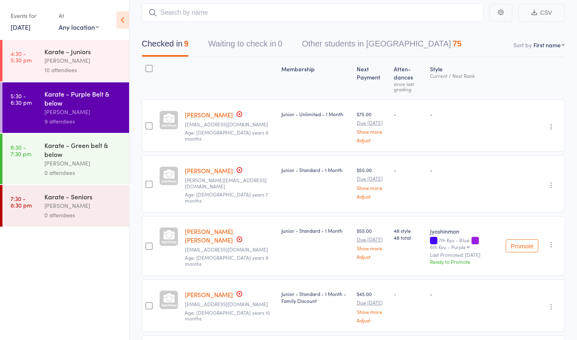
click at [79, 51] on div "Karate - Juniors" at bounding box center [83, 51] width 78 height 9
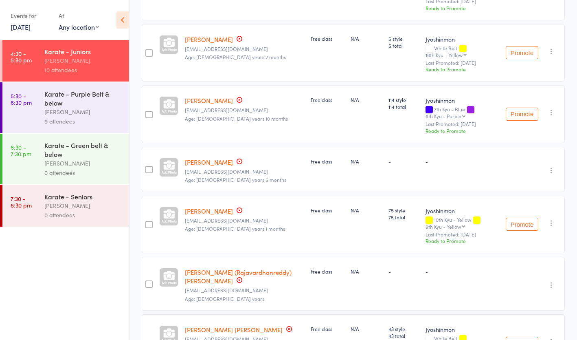
scroll to position [411, 0]
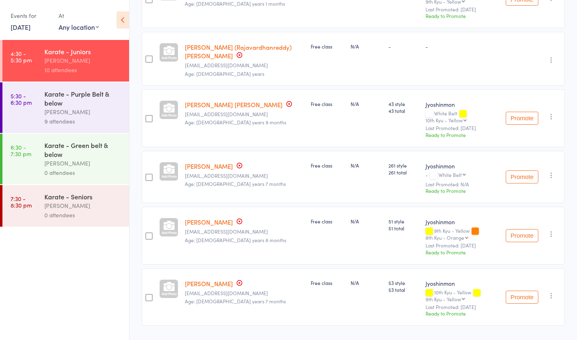
click at [529, 290] on button "Promote" at bounding box center [522, 296] width 33 height 13
click at [520, 229] on button "Promote" at bounding box center [522, 235] width 33 height 13
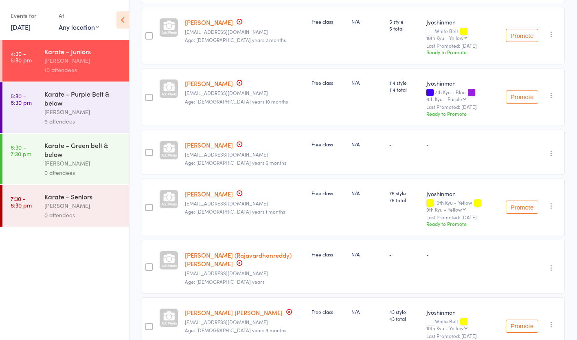
scroll to position [216, 0]
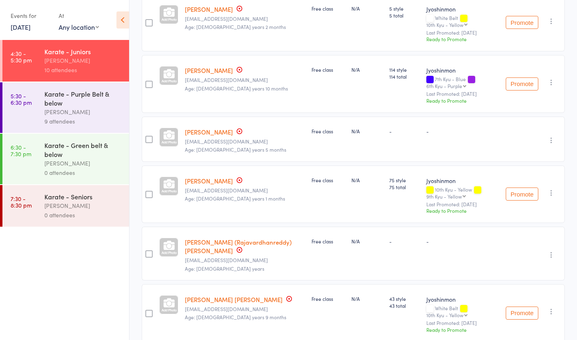
click at [216, 128] on link "Mitaksh Goyal" at bounding box center [209, 132] width 48 height 9
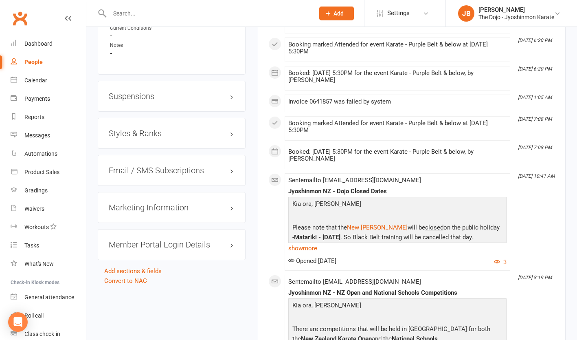
scroll to position [741, 0]
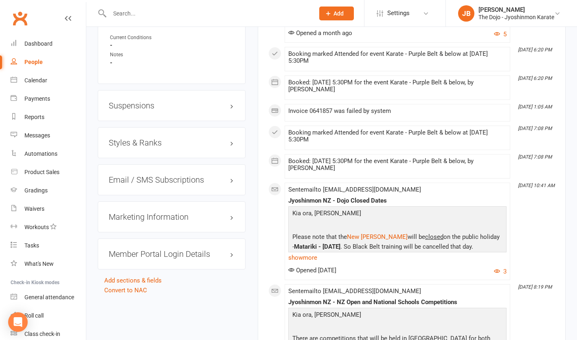
click at [140, 145] on h3 "Styles & Ranks" at bounding box center [172, 142] width 126 height 9
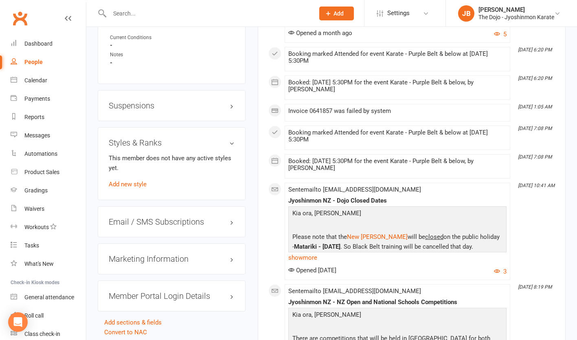
click at [142, 188] on link "Add new style" at bounding box center [128, 183] width 38 height 7
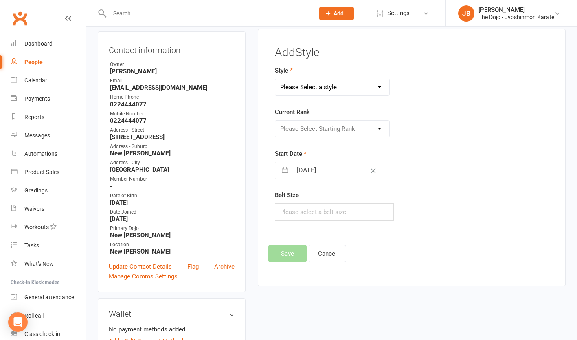
scroll to position [70, 0]
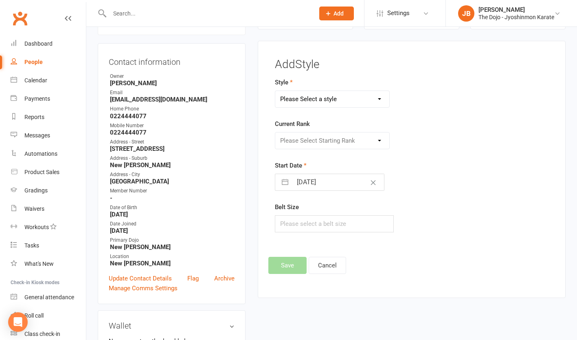
click at [342, 95] on select "Please Select a style Jyoshinmon" at bounding box center [332, 99] width 114 height 16
select select "105"
click at [275, 91] on select "Please Select a style Jyoshinmon" at bounding box center [332, 99] width 114 height 16
click at [324, 140] on select "Please Select Starting Rank White Belt 10th Kyu - Yellow 9th Kyu - Yellow 8th K…" at bounding box center [332, 140] width 114 height 16
select select "780"
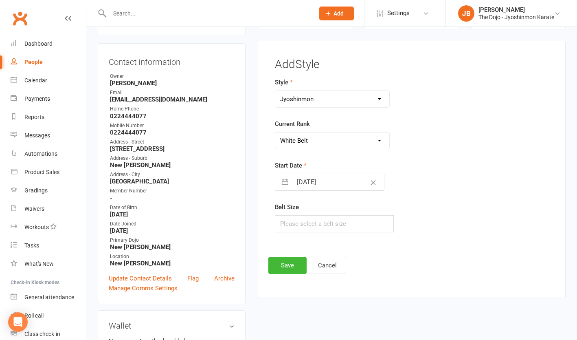
click at [275, 132] on select "Please Select Starting Rank White Belt 10th Kyu - Yellow 9th Kyu - Yellow 8th K…" at bounding box center [332, 140] width 114 height 16
click at [370, 185] on icon "Clear Date" at bounding box center [373, 182] width 6 height 5
click at [290, 183] on button "button" at bounding box center [285, 182] width 15 height 16
select select "6"
select select "2025"
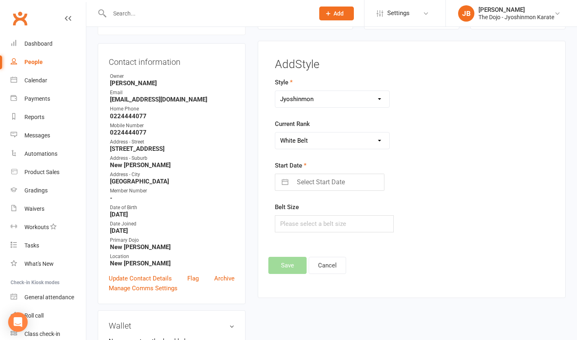
select select "7"
select select "2025"
select select "8"
select select "2025"
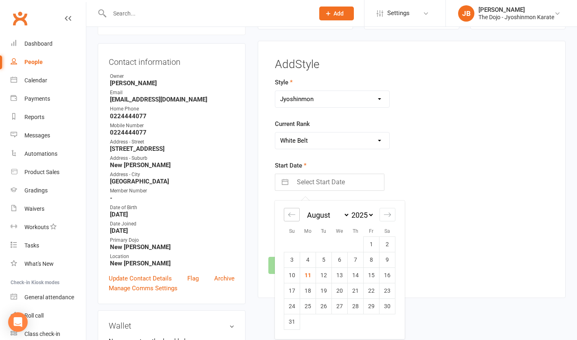
click at [295, 216] on icon "Move backward to switch to the previous month." at bounding box center [292, 215] width 8 height 8
select select "5"
select select "2025"
click at [295, 216] on icon "Move backward to switch to the previous month." at bounding box center [292, 215] width 8 height 8
select select "4"
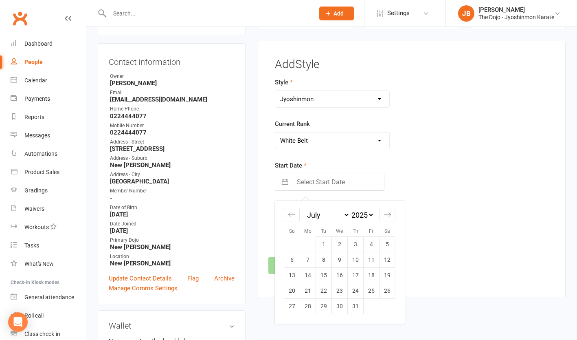
select select "2025"
click at [295, 216] on icon "Move backward to switch to the previous month." at bounding box center [292, 215] width 8 height 8
select select "3"
select select "2025"
click at [295, 216] on icon "Move backward to switch to the previous month." at bounding box center [292, 215] width 8 height 8
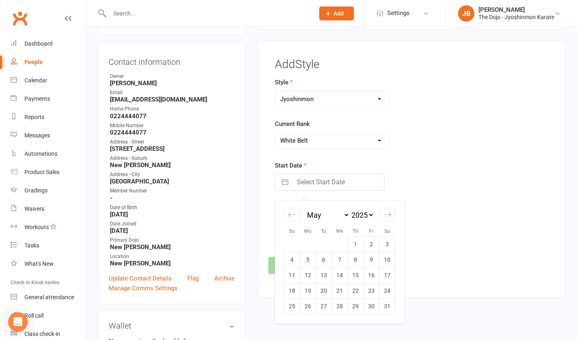
select select "2"
select select "2025"
click at [295, 216] on icon "Move backward to switch to the previous month." at bounding box center [292, 215] width 8 height 8
select select "1"
select select "2025"
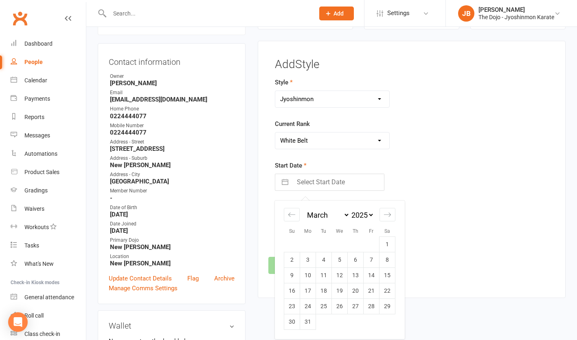
click at [295, 216] on icon "Move backward to switch to the previous month." at bounding box center [292, 215] width 8 height 8
select select "2025"
click at [338, 259] on td "5" at bounding box center [340, 259] width 16 height 15
type input "05 Feb 2025"
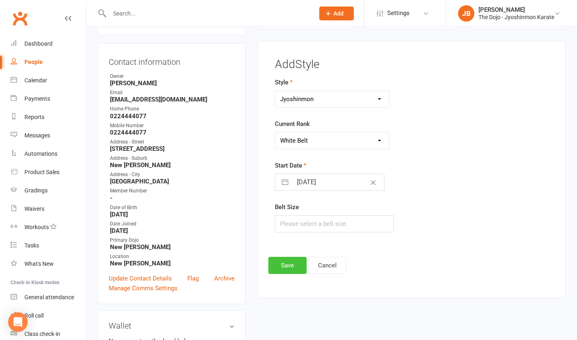
click at [288, 265] on button "Save" at bounding box center [287, 265] width 38 height 17
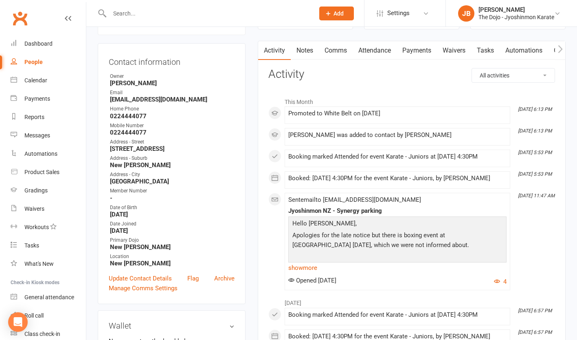
click at [131, 11] on input "text" at bounding box center [208, 13] width 202 height 11
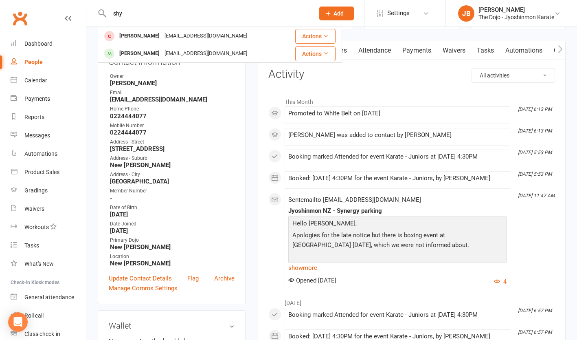
type input "shy"
click at [146, 53] on div "Shyvaya Walters" at bounding box center [139, 54] width 45 height 12
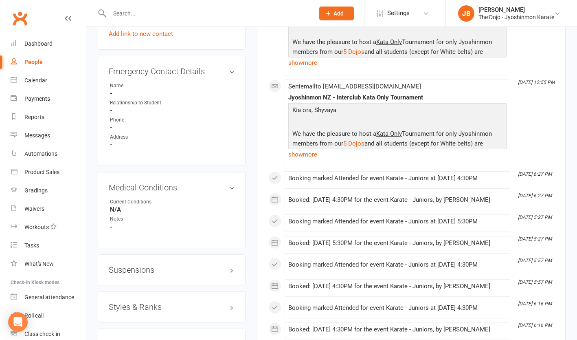
scroll to position [581, 0]
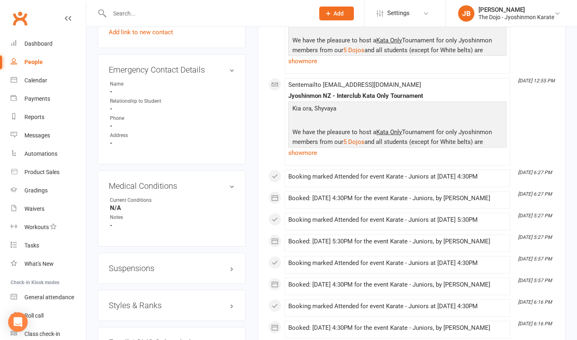
click at [233, 310] on h3 "Styles & Ranks" at bounding box center [172, 305] width 126 height 9
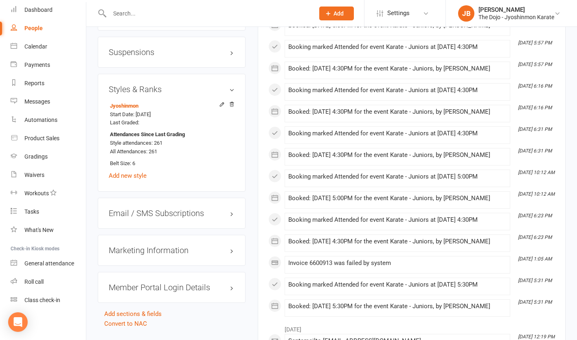
scroll to position [805, 0]
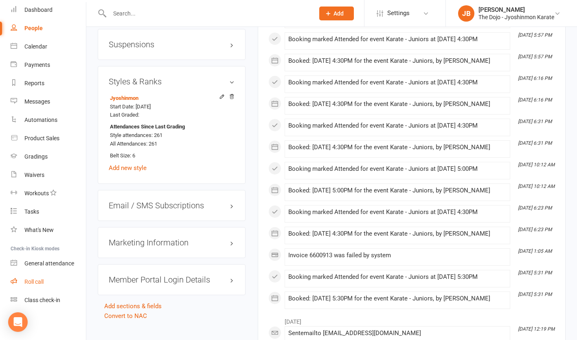
click at [40, 282] on div "Roll call" at bounding box center [33, 281] width 19 height 7
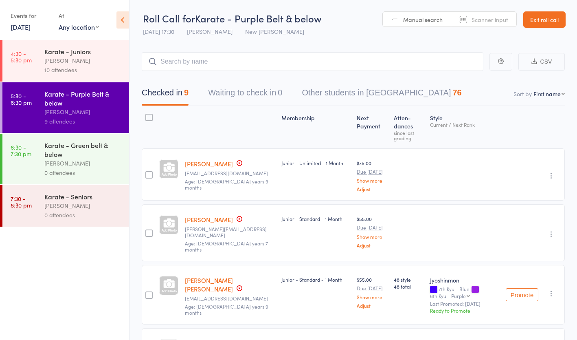
click at [88, 77] on div "Karate - Juniors David Bennett 10 attendees" at bounding box center [86, 61] width 85 height 42
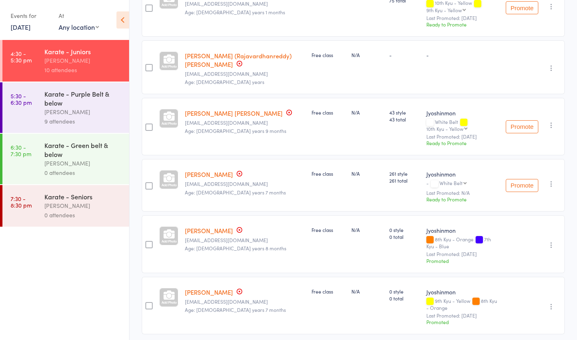
scroll to position [407, 0]
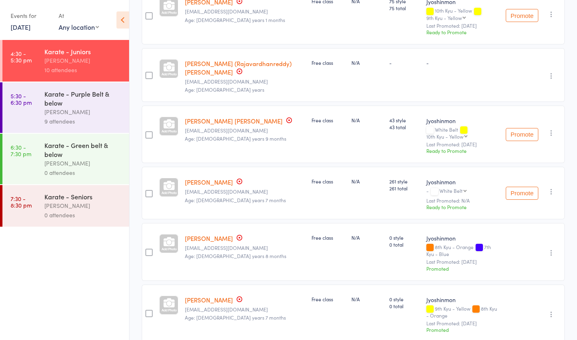
click at [455, 188] on select "White Belt 10th Kyu - Yellow 9th Kyu - Yellow 8th Kyu - Orange 7th Kyu - Blue 6…" at bounding box center [453, 190] width 27 height 5
select select "9"
click at [440, 188] on select "White Belt 10th Kyu - Yellow 9th Kyu - Yellow 8th Kyu - Orange 7th Kyu - Blue 6…" at bounding box center [453, 190] width 27 height 5
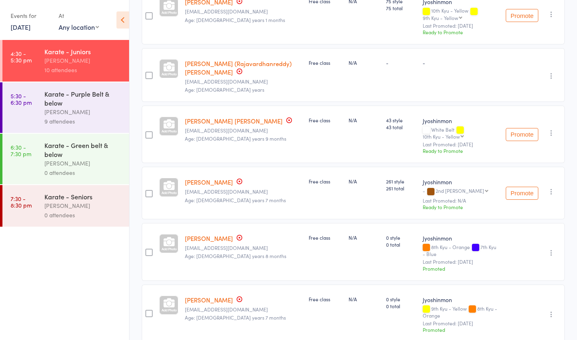
click at [510, 187] on button "Promote" at bounding box center [522, 193] width 33 height 13
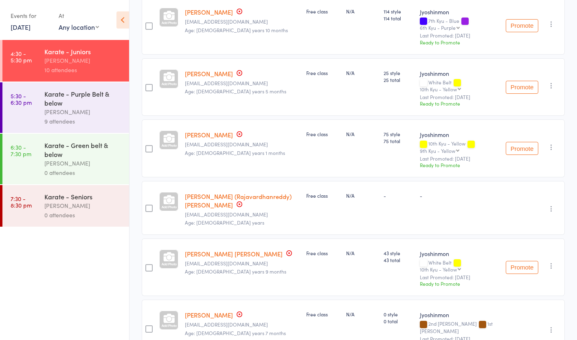
scroll to position [269, 0]
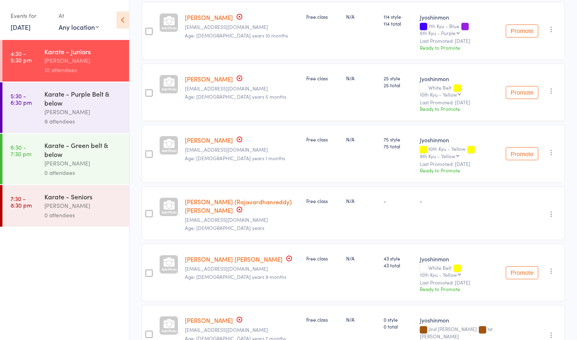
click at [227, 197] on link "Raj (Rajavardhanreddy) Vallapureddy" at bounding box center [238, 205] width 107 height 17
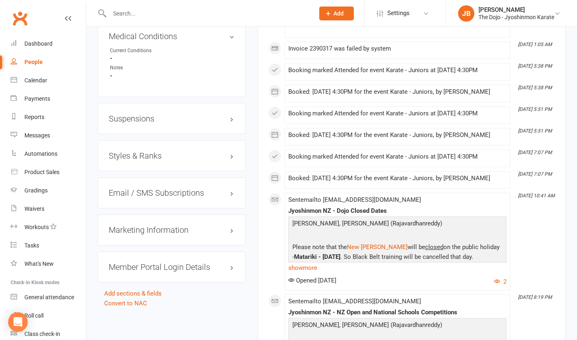
scroll to position [730, 0]
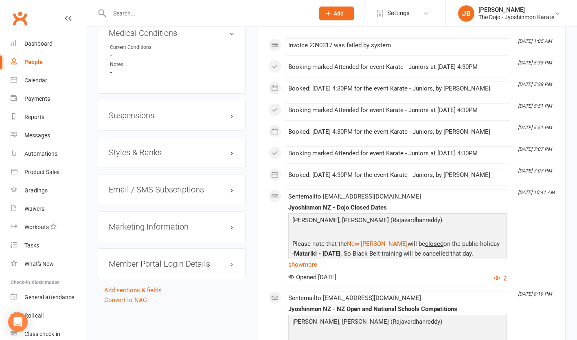
click at [157, 155] on h3 "Styles & Ranks" at bounding box center [172, 152] width 126 height 9
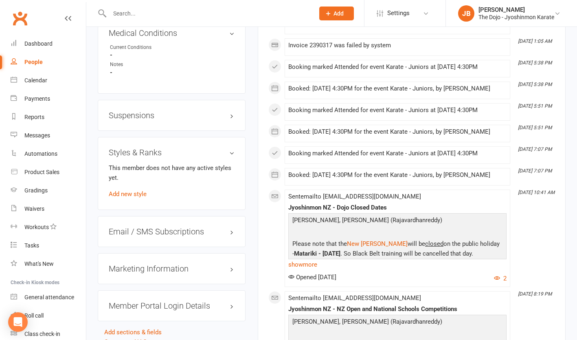
click at [142, 198] on link "Add new style" at bounding box center [128, 193] width 38 height 7
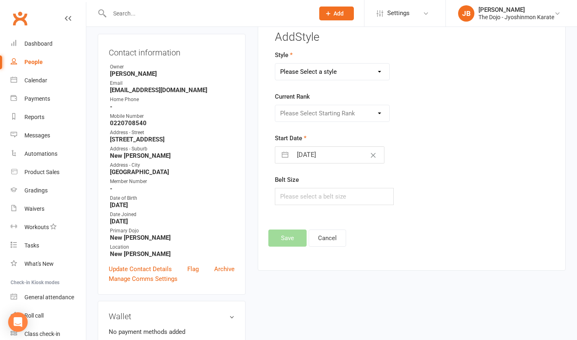
scroll to position [70, 0]
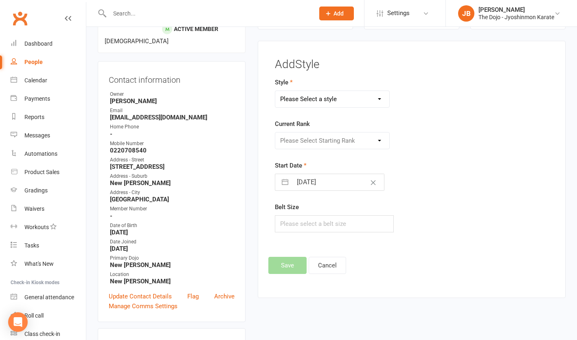
click at [339, 96] on select "Please Select a style Jyoshinmon" at bounding box center [332, 99] width 114 height 16
select select "105"
click at [275, 91] on select "Please Select a style Jyoshinmon" at bounding box center [332, 99] width 114 height 16
click at [325, 141] on select "Please Select Starting Rank White Belt 10th Kyu - Yellow 9th Kyu - Yellow 8th K…" at bounding box center [332, 140] width 114 height 16
select select "780"
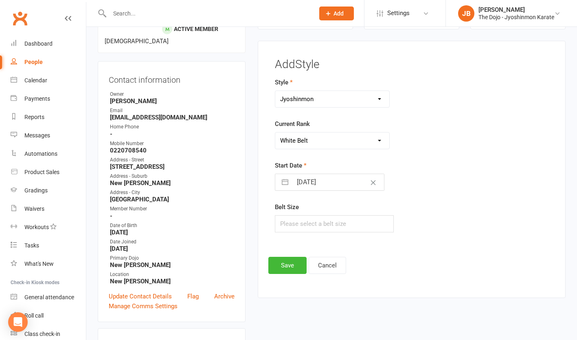
click at [275, 132] on select "Please Select Starting Rank White Belt 10th Kyu - Yellow 9th Kyu - Yellow 8th K…" at bounding box center [332, 140] width 114 height 16
click at [370, 184] on icon "Clear Date" at bounding box center [373, 182] width 6 height 5
click at [299, 187] on input "Select Start Date" at bounding box center [338, 182] width 92 height 16
select select "6"
select select "2025"
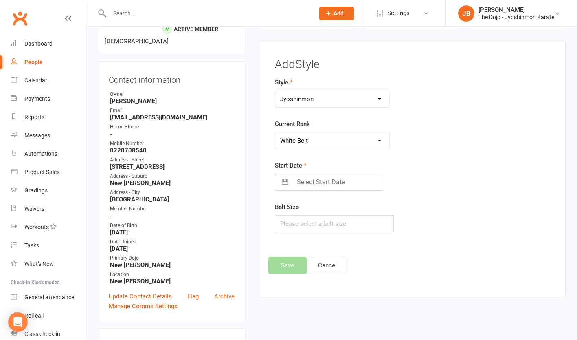
select select "7"
select select "2025"
select select "8"
select select "2025"
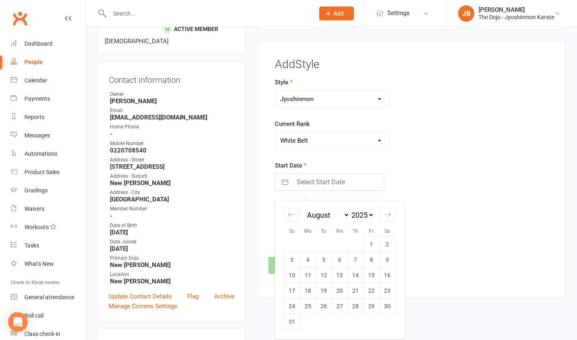
click at [291, 213] on icon "Move backward to switch to the previous month." at bounding box center [292, 215] width 8 height 8
select select "5"
select select "2025"
click at [295, 211] on icon "Move backward to switch to the previous month." at bounding box center [292, 215] width 8 height 8
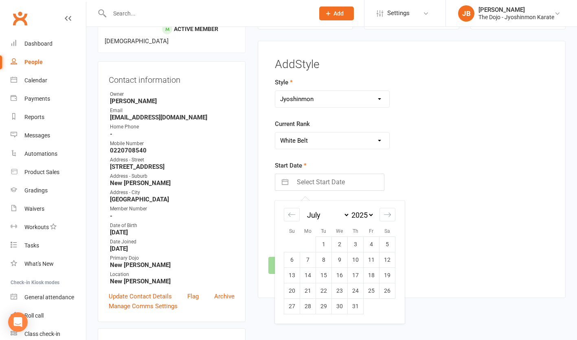
select select "3"
select select "2025"
select select "4"
select select "2025"
click at [295, 211] on icon "Move backward to switch to the previous month." at bounding box center [292, 215] width 8 height 8
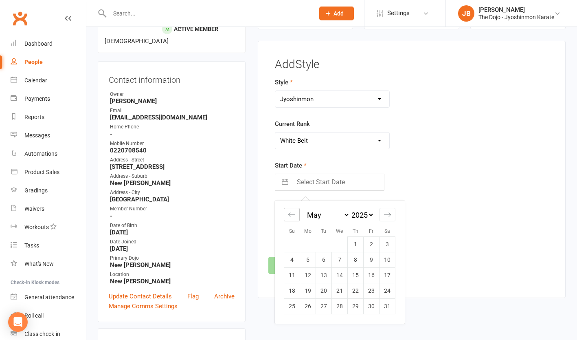
select select "2"
select select "2025"
click at [295, 211] on icon "Move backward to switch to the previous month." at bounding box center [292, 215] width 8 height 8
select select "1"
select select "2025"
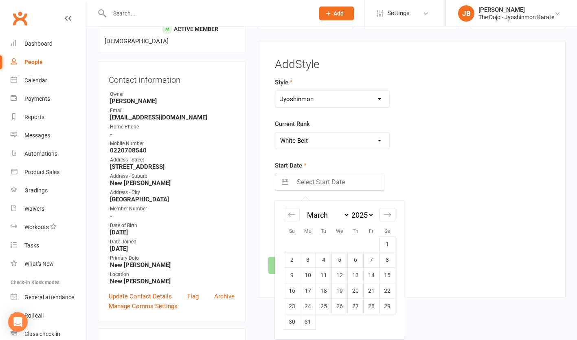
click at [295, 212] on icon "Move backward to switch to the previous month." at bounding box center [292, 215] width 8 height 8
select select "2025"
click at [308, 292] on td "17" at bounding box center [308, 290] width 16 height 15
type input "17 Feb 2025"
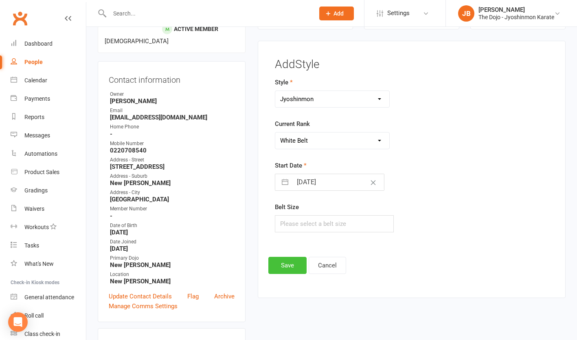
click at [293, 268] on button "Save" at bounding box center [287, 265] width 38 height 17
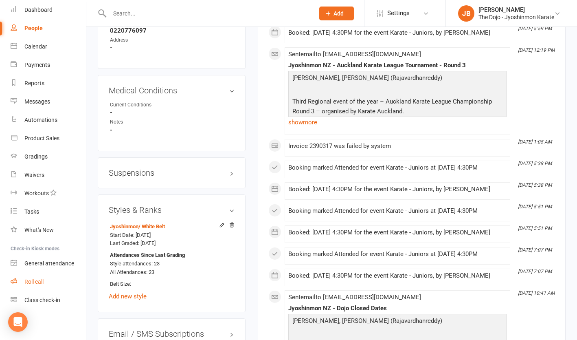
scroll to position [673, 0]
click at [27, 284] on div "Roll call" at bounding box center [33, 281] width 19 height 7
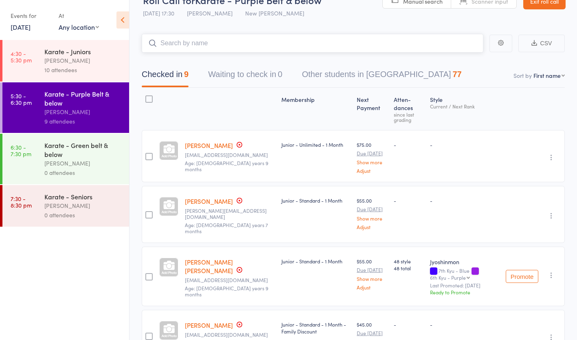
scroll to position [20, 0]
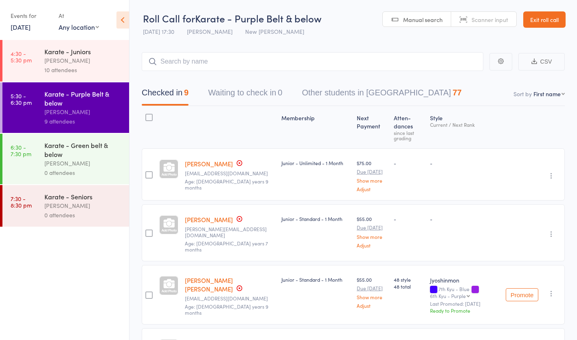
click at [205, 159] on link "[PERSON_NAME]" at bounding box center [209, 163] width 48 height 9
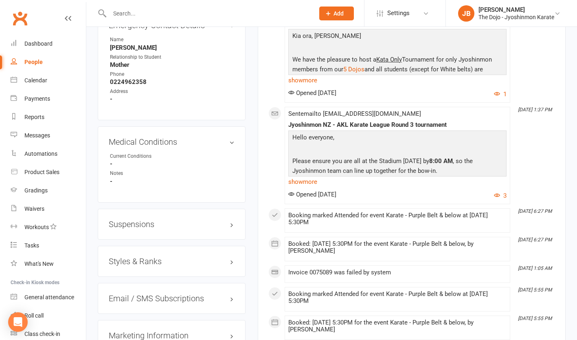
scroll to position [617, 0]
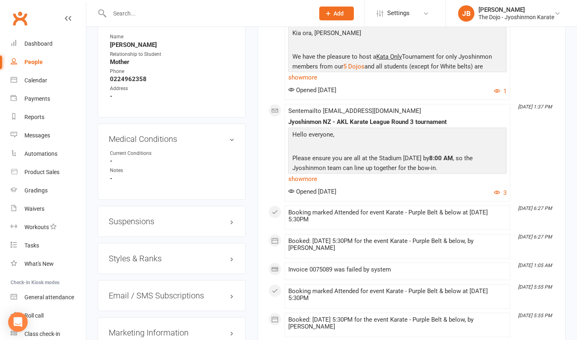
click at [235, 264] on div "Styles & Ranks" at bounding box center [172, 258] width 148 height 31
click at [233, 263] on h3 "Styles & Ranks" at bounding box center [172, 258] width 126 height 9
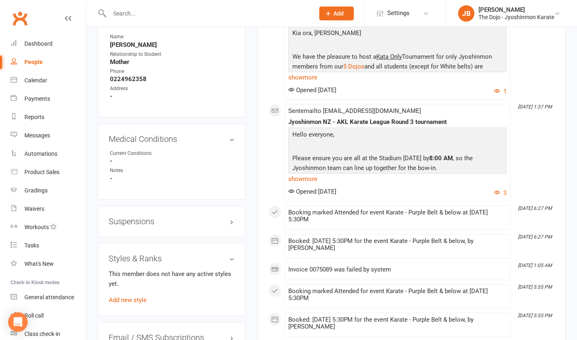
click at [136, 303] on link "Add new style" at bounding box center [128, 299] width 38 height 7
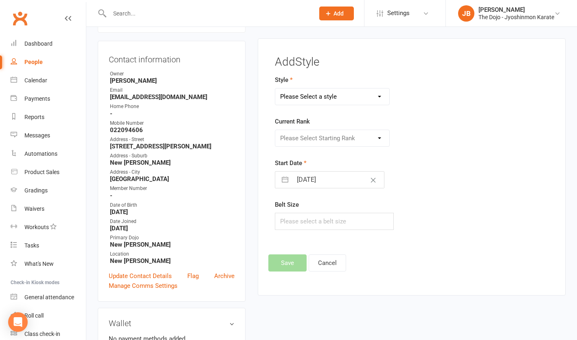
scroll to position [70, 0]
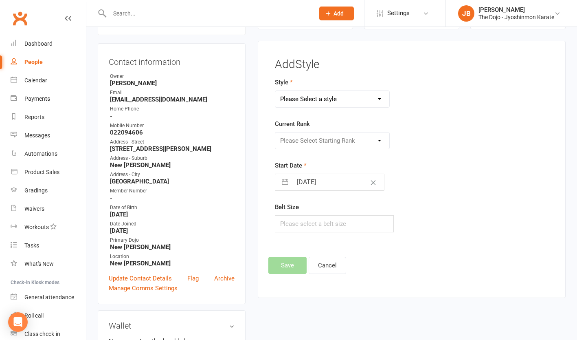
click at [342, 96] on select "Please Select a style Jyoshinmon" at bounding box center [332, 99] width 114 height 16
select select "105"
click at [275, 91] on select "Please Select a style Jyoshinmon" at bounding box center [332, 99] width 114 height 16
click at [345, 138] on select "Please Select Starting Rank White Belt 10th Kyu - Yellow 9th Kyu - Yellow 8th K…" at bounding box center [332, 140] width 114 height 16
select select "13975"
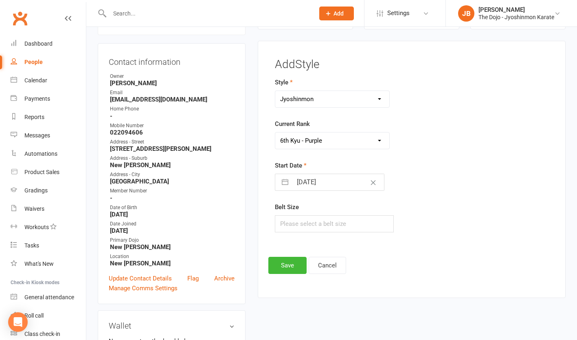
click at [275, 132] on select "Please Select Starting Rank White Belt 10th Kyu - Yellow 9th Kyu - Yellow 8th K…" at bounding box center [332, 140] width 114 height 16
drag, startPoint x: 298, startPoint y: 258, endPoint x: 360, endPoint y: 191, distance: 90.8
click at [352, 199] on div "Add Style Style Jyoshinmon Current Rank Please Select Starting Rank White Belt …" at bounding box center [411, 166] width 287 height 216
click at [366, 179] on button "Clear Date" at bounding box center [373, 181] width 14 height 15
click at [295, 180] on input "Select Start Date" at bounding box center [338, 182] width 92 height 16
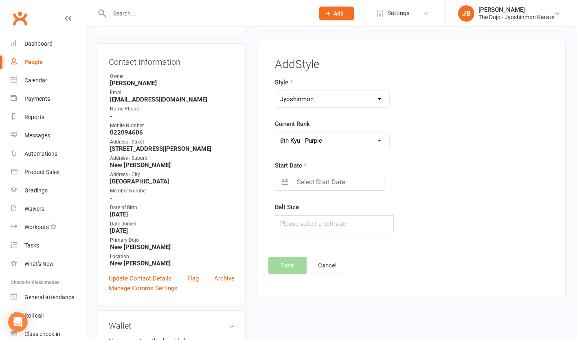
select select "6"
select select "2025"
select select "7"
select select "2025"
select select "8"
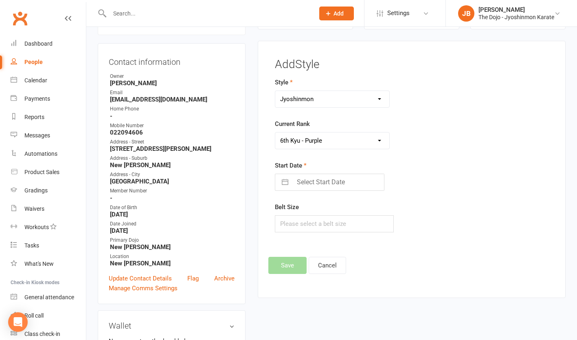
select select "2025"
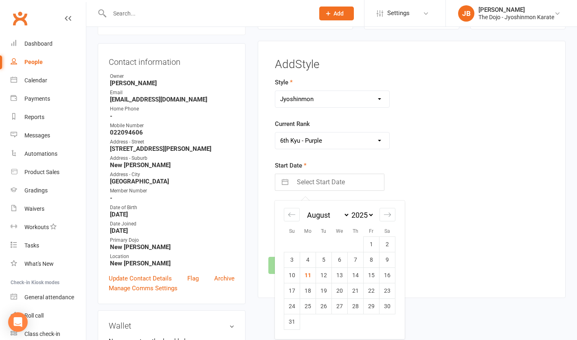
click at [296, 217] on div "Move backward to switch to the previous month." at bounding box center [292, 214] width 16 height 13
select select "5"
select select "2025"
click at [296, 217] on div "Move backward to switch to the previous month." at bounding box center [292, 214] width 16 height 13
select select "4"
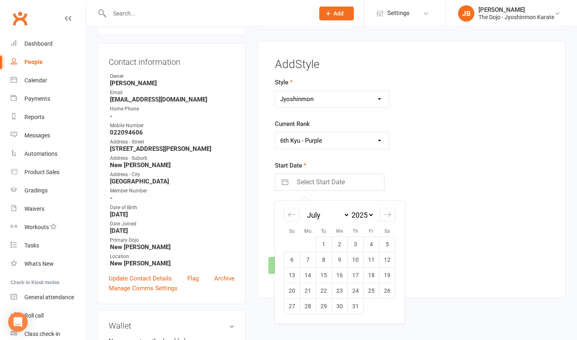
select select "2025"
click at [296, 217] on div "Move backward to switch to the previous month." at bounding box center [292, 214] width 16 height 13
select select "3"
select select "2025"
click at [296, 217] on div "Move backward to switch to the previous month." at bounding box center [292, 214] width 16 height 13
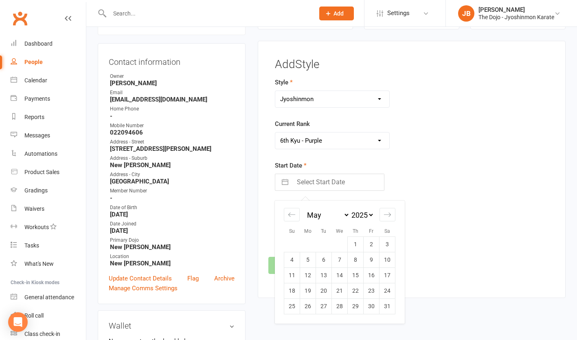
select select "2"
select select "2025"
click at [296, 217] on div "Move backward to switch to the previous month." at bounding box center [292, 214] width 16 height 13
select select "1"
select select "2025"
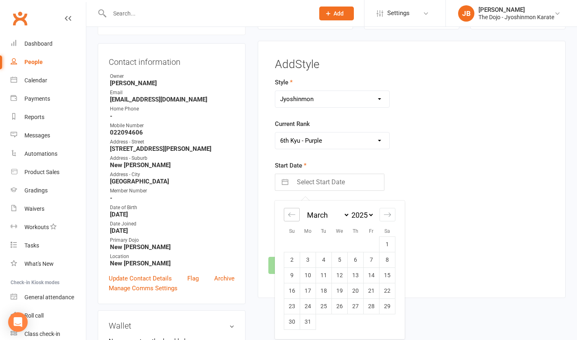
click at [296, 217] on div "Move backward to switch to the previous month." at bounding box center [292, 214] width 16 height 13
select select "2025"
click at [296, 217] on div "Move backward to switch to the previous month." at bounding box center [292, 214] width 16 height 13
select select "11"
select select "2024"
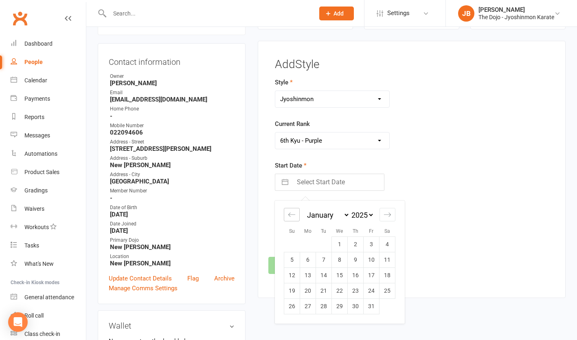
click at [296, 217] on div "Move backward to switch to the previous month." at bounding box center [292, 214] width 16 height 13
select select "10"
select select "2024"
click at [296, 217] on div "Move backward to switch to the previous month." at bounding box center [292, 214] width 16 height 13
select select "9"
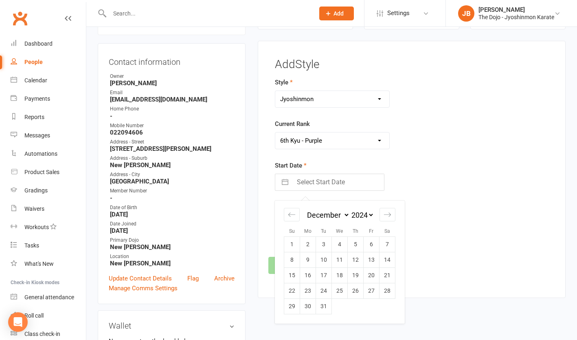
select select "2024"
click at [296, 217] on div "Move backward to switch to the previous month." at bounding box center [292, 214] width 16 height 13
select select "8"
select select "2024"
click at [296, 217] on div "Move backward to switch to the previous month." at bounding box center [292, 214] width 16 height 13
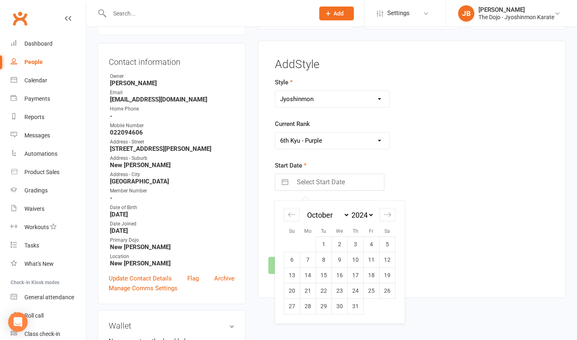
select select "7"
select select "2024"
click at [296, 217] on div "Move backward to switch to the previous month." at bounding box center [292, 214] width 16 height 13
select select "6"
select select "2024"
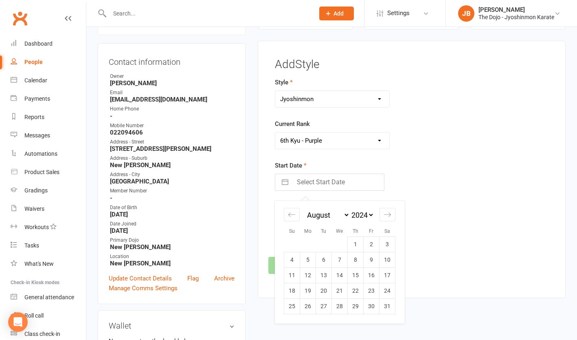
click at [296, 217] on div "Move backward to switch to the previous month." at bounding box center [292, 214] width 16 height 13
select select "5"
select select "2024"
click at [296, 217] on div "Move backward to switch to the previous month." at bounding box center [292, 214] width 16 height 13
select select "4"
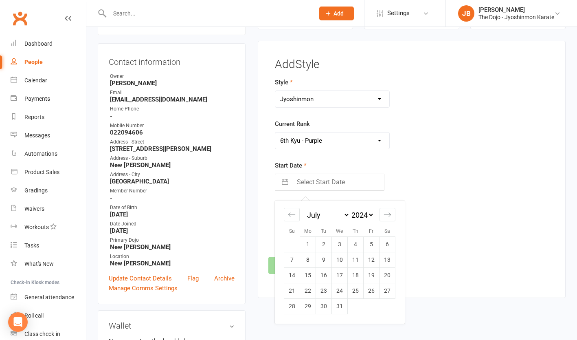
select select "2024"
click at [392, 276] on td "15" at bounding box center [388, 274] width 16 height 15
type input "15 Jun 2024"
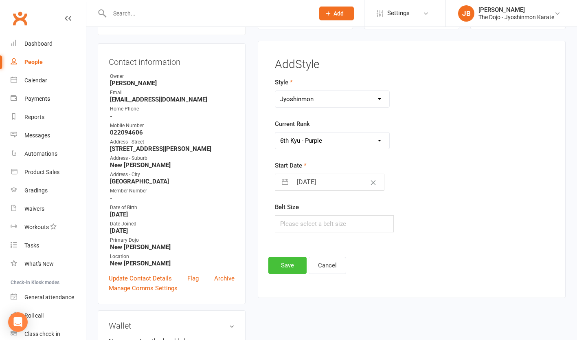
click at [300, 264] on button "Save" at bounding box center [287, 265] width 38 height 17
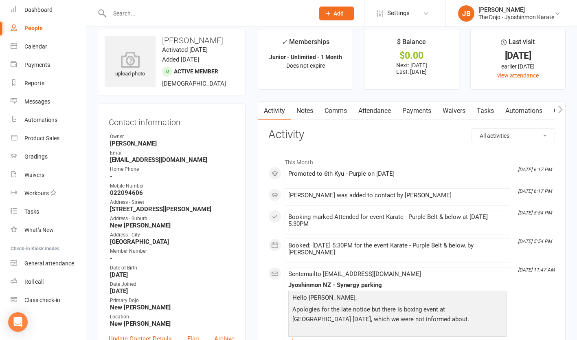
scroll to position [22, 0]
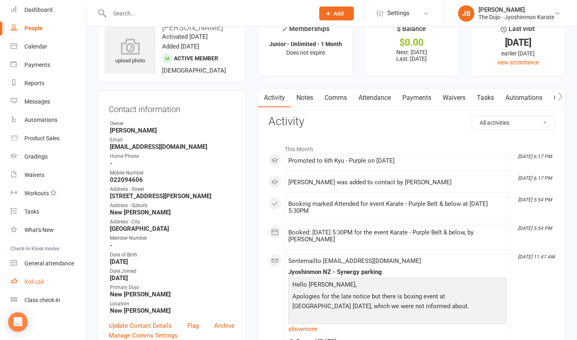
click at [52, 275] on link "Roll call" at bounding box center [48, 282] width 75 height 18
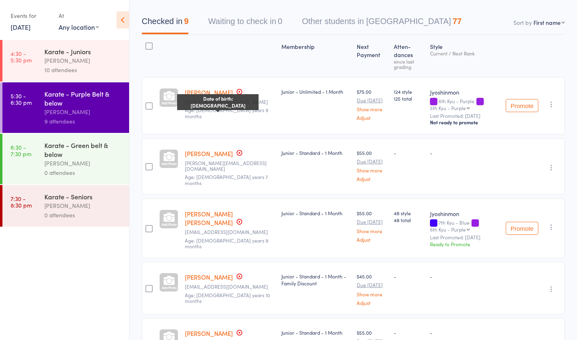
scroll to position [77, 0]
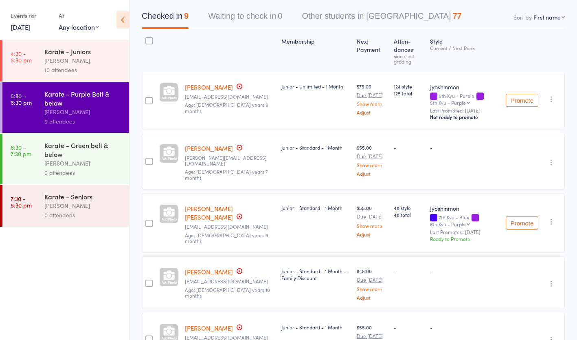
click at [213, 144] on link "[PERSON_NAME]" at bounding box center [209, 148] width 48 height 9
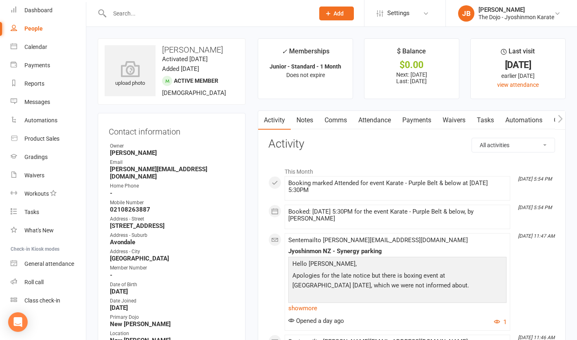
scroll to position [34, 0]
click at [55, 277] on link "Roll call" at bounding box center [48, 282] width 75 height 18
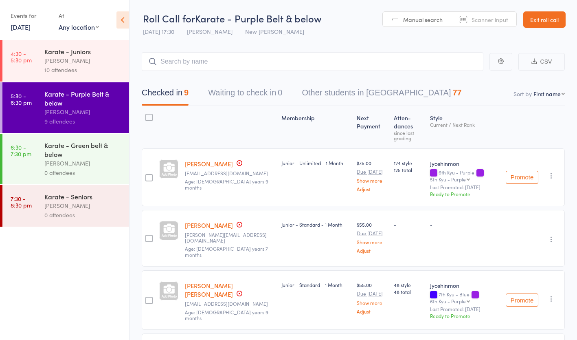
click at [209, 221] on link "[PERSON_NAME]" at bounding box center [209, 225] width 48 height 9
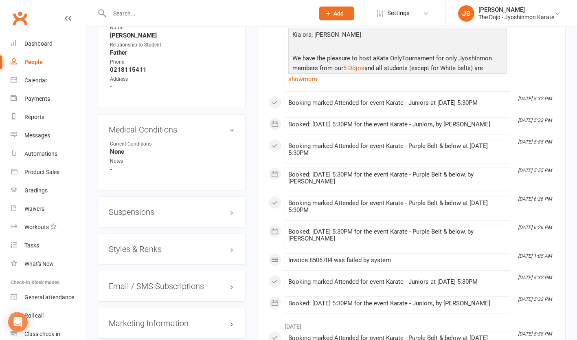
scroll to position [604, 0]
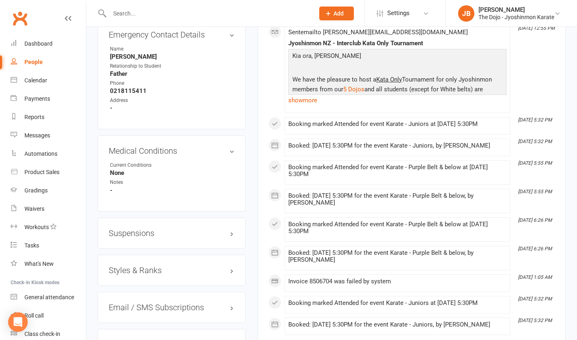
click at [149, 270] on h3 "Styles & Ranks" at bounding box center [172, 270] width 126 height 9
click at [129, 308] on link "Add new style" at bounding box center [128, 311] width 38 height 7
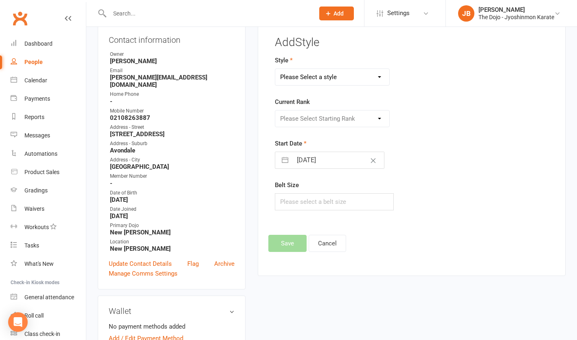
scroll to position [70, 0]
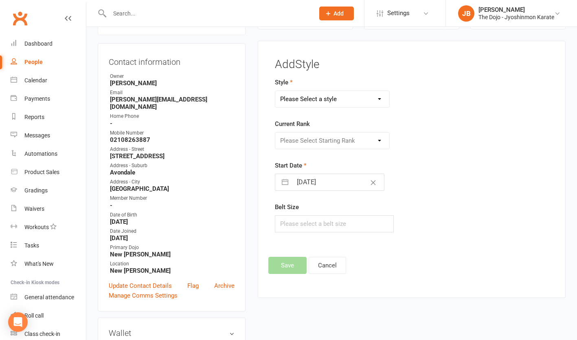
click at [328, 95] on select "Please Select a style Jyoshinmon" at bounding box center [332, 99] width 114 height 16
select select "105"
click at [275, 91] on select "Please Select a style Jyoshinmon" at bounding box center [332, 99] width 114 height 16
click at [319, 140] on select "Please Select Starting Rank White Belt 10th Kyu - Yellow 9th Kyu - Yellow 8th K…" at bounding box center [332, 140] width 114 height 16
select select "13974"
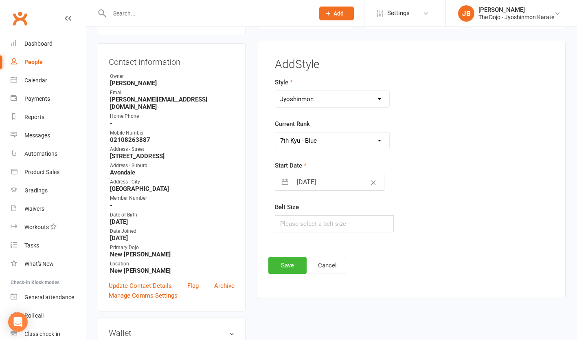
click at [275, 132] on select "Please Select Starting Rank White Belt 10th Kyu - Yellow 9th Kyu - Yellow 8th K…" at bounding box center [332, 140] width 114 height 16
select select "6"
select select "2025"
select select "7"
select select "2025"
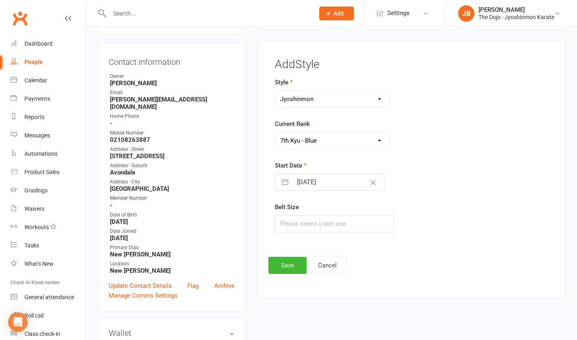
select select "8"
select select "2025"
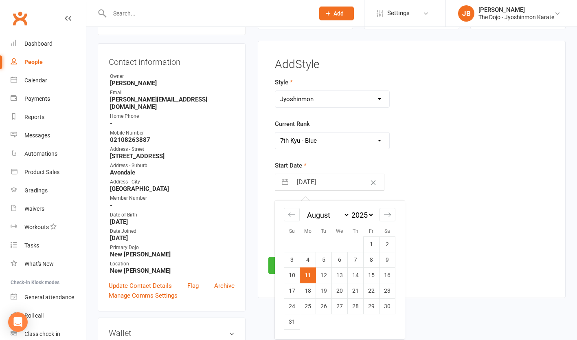
click at [336, 184] on input "[DATE]" at bounding box center [338, 182] width 92 height 16
click at [295, 217] on icon "Move backward to switch to the previous month." at bounding box center [292, 215] width 8 height 8
select select "5"
select select "2025"
click at [295, 217] on icon "Move backward to switch to the previous month." at bounding box center [292, 215] width 8 height 8
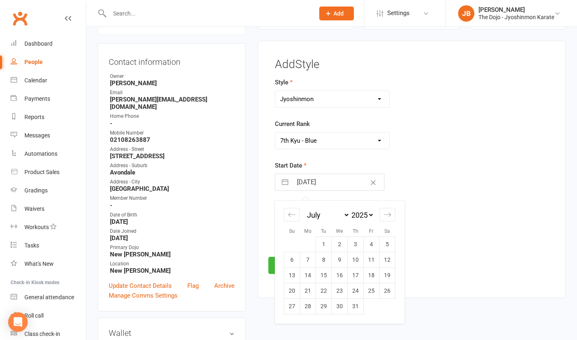
select select "4"
select select "2025"
click at [295, 218] on icon "Move backward to switch to the previous month." at bounding box center [292, 215] width 8 height 8
select select "3"
select select "2025"
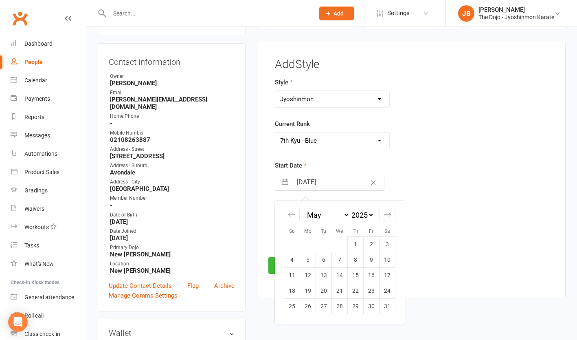
click at [390, 289] on td "24" at bounding box center [388, 290] width 16 height 15
type input "24 May 2025"
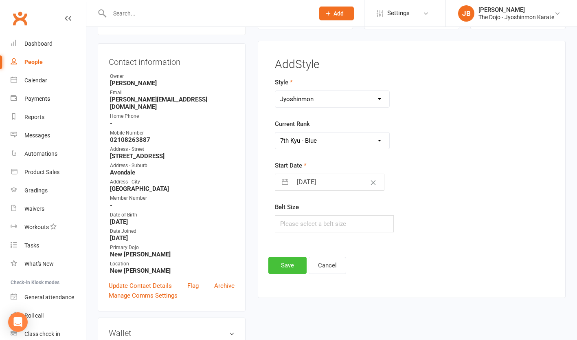
click at [281, 262] on button "Save" at bounding box center [287, 265] width 38 height 17
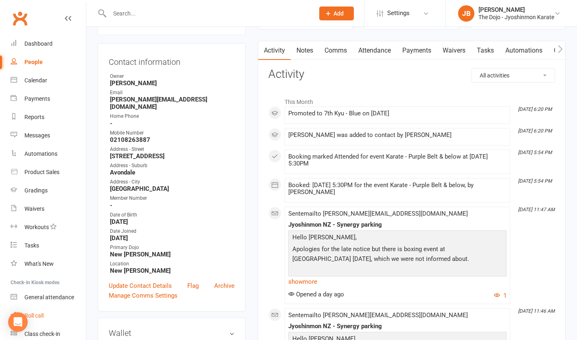
click at [50, 317] on link "Roll call" at bounding box center [48, 315] width 75 height 18
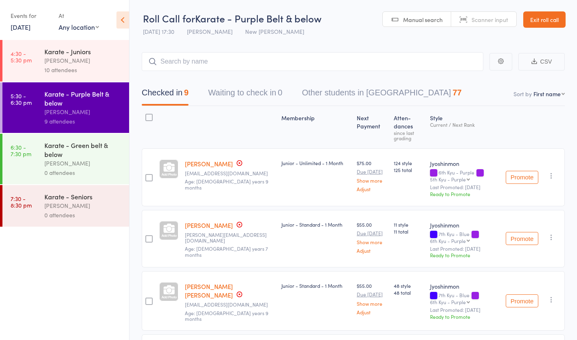
click at [213, 159] on link "[PERSON_NAME]" at bounding box center [209, 163] width 48 height 9
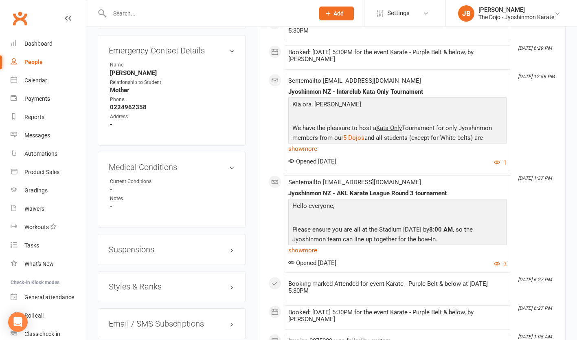
scroll to position [609, 0]
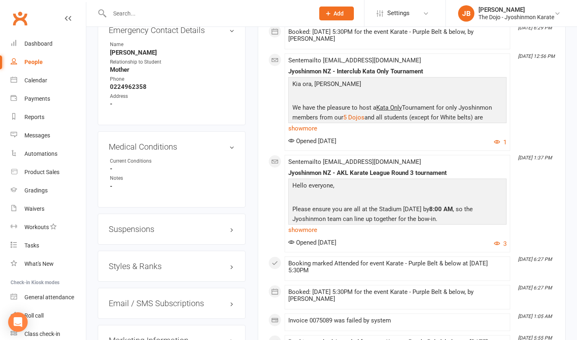
click at [143, 270] on h3 "Styles & Ranks" at bounding box center [172, 266] width 126 height 9
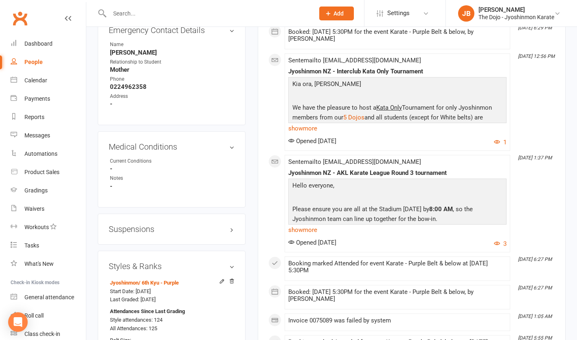
click at [222, 284] on icon at bounding box center [222, 281] width 6 height 6
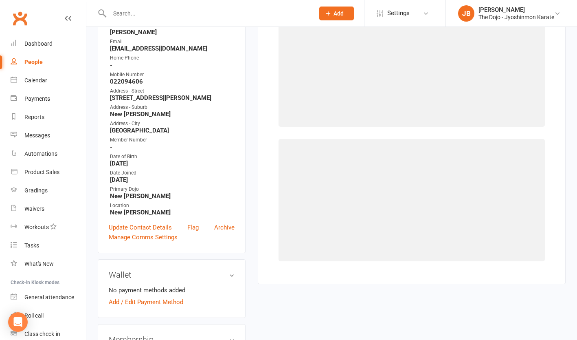
select select "13975"
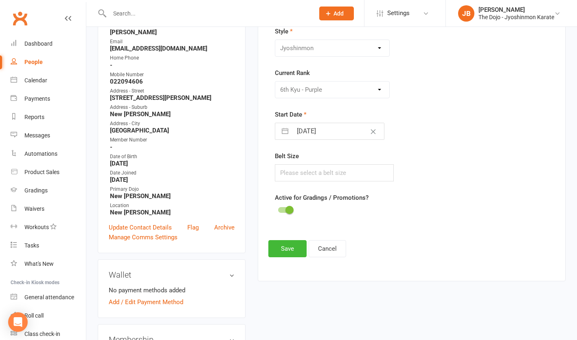
scroll to position [70, 0]
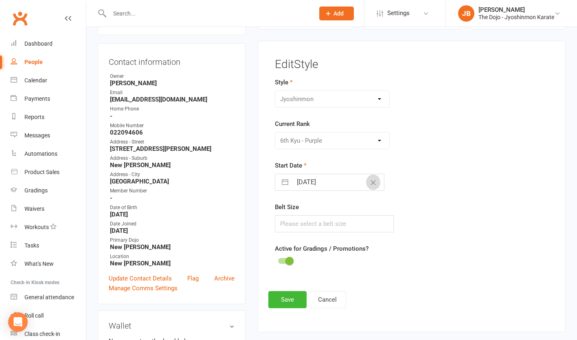
click at [370, 183] on icon "Clear Date" at bounding box center [373, 182] width 6 height 5
click at [287, 184] on button "button" at bounding box center [285, 182] width 15 height 16
select select "6"
select select "2025"
select select "7"
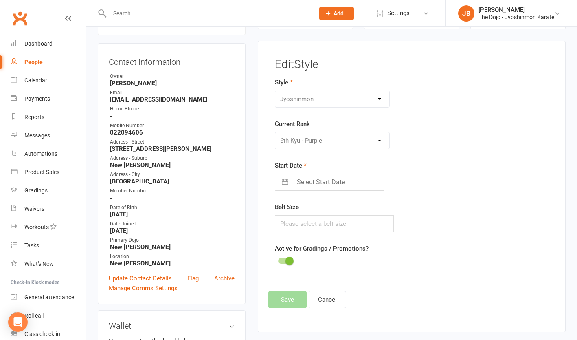
select select "2025"
select select "8"
select select "2025"
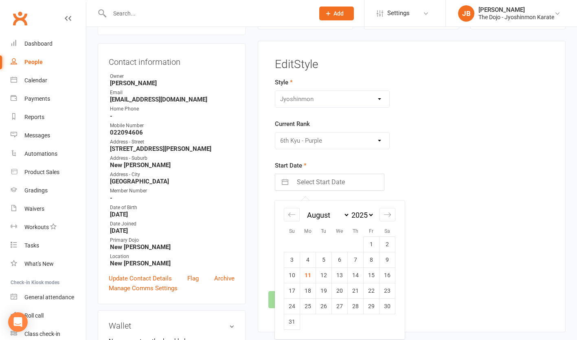
click at [293, 217] on icon "Move backward to switch to the previous month." at bounding box center [292, 215] width 8 height 8
select select "5"
select select "2025"
click at [293, 217] on icon "Move backward to switch to the previous month." at bounding box center [292, 215] width 8 height 8
select select "4"
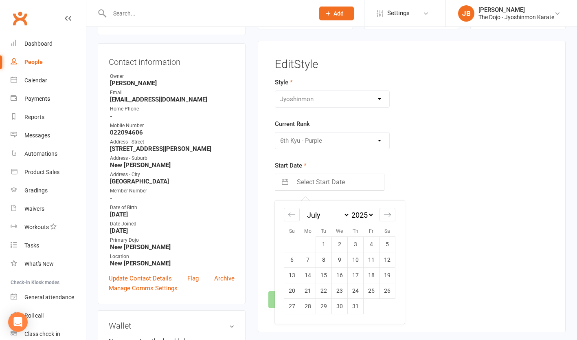
select select "2025"
click at [293, 217] on icon "Move backward to switch to the previous month." at bounding box center [292, 215] width 8 height 8
select select "3"
select select "2025"
click at [387, 291] on td "24" at bounding box center [388, 290] width 16 height 15
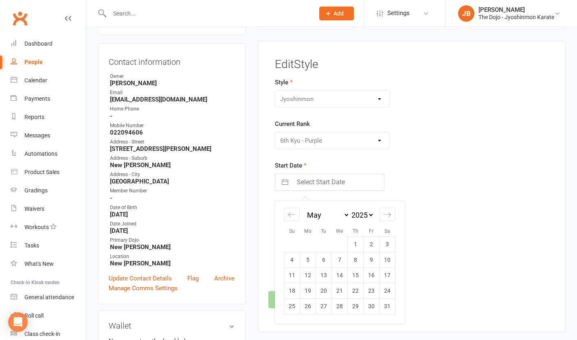
type input "24 May 2025"
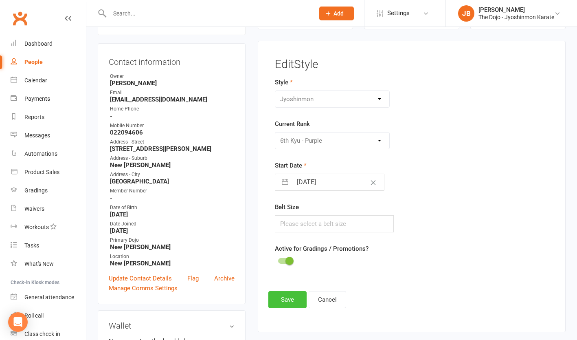
click at [284, 299] on button "Save" at bounding box center [287, 299] width 38 height 17
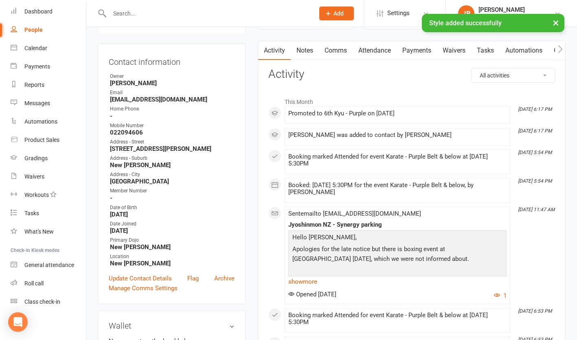
scroll to position [34, 0]
click at [43, 284] on div "Roll call" at bounding box center [33, 281] width 19 height 7
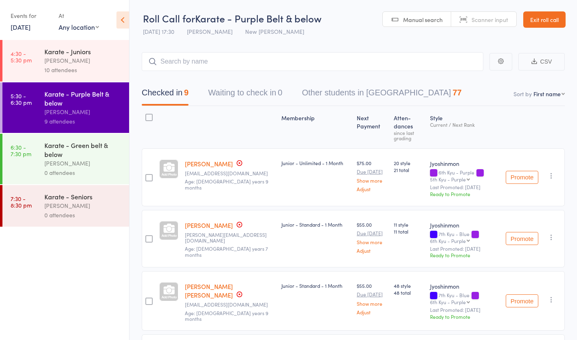
click at [207, 221] on link "[PERSON_NAME]" at bounding box center [209, 225] width 48 height 9
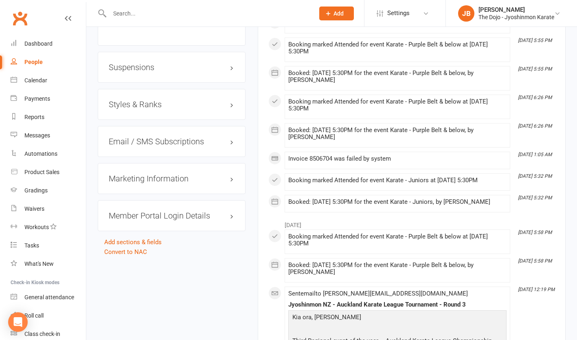
scroll to position [760, 0]
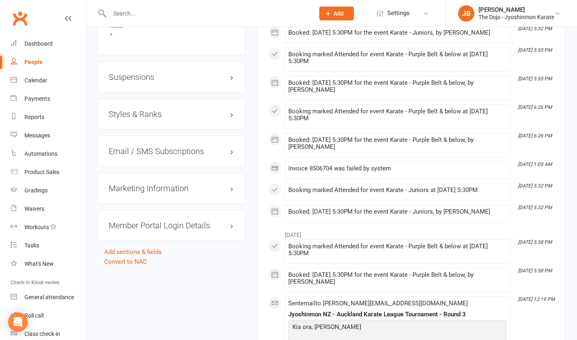
click at [156, 114] on h3 "Styles & Ranks" at bounding box center [172, 114] width 126 height 9
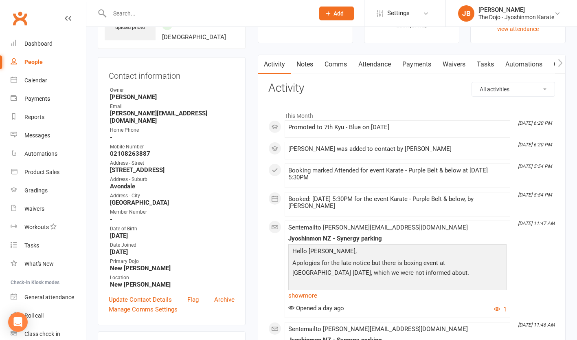
scroll to position [56, 0]
click at [50, 310] on link "Roll call" at bounding box center [48, 315] width 75 height 18
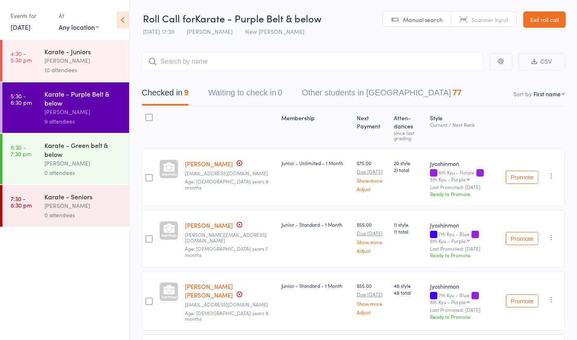
click at [76, 155] on div "Karate - Green belt & below" at bounding box center [83, 150] width 78 height 18
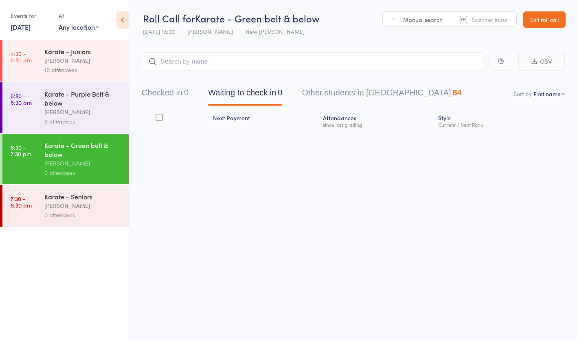
click at [262, 66] on input "search" at bounding box center [313, 61] width 342 height 19
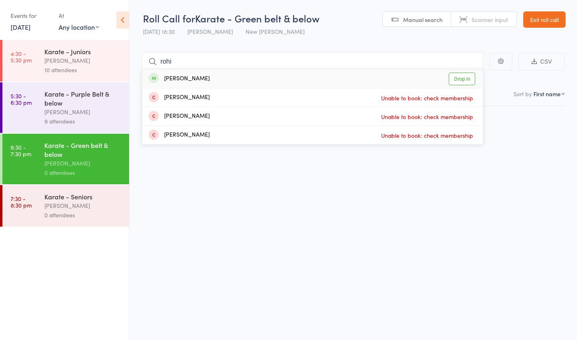
type input "rohi"
click at [296, 75] on div "[PERSON_NAME] Drop in" at bounding box center [312, 78] width 341 height 19
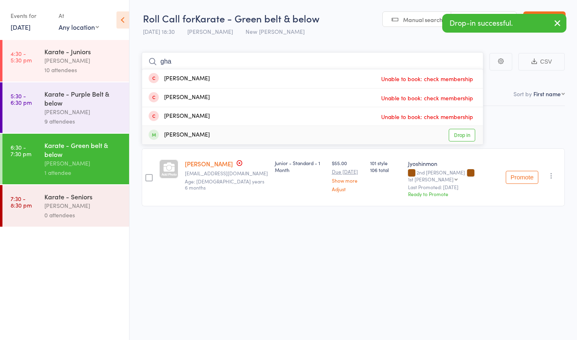
type input "gha"
click at [268, 134] on div "[PERSON_NAME] Drop in" at bounding box center [312, 135] width 341 height 18
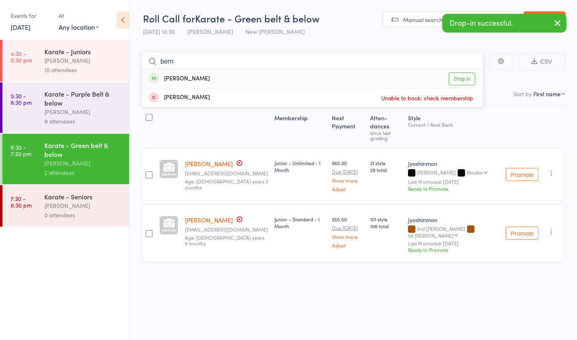
type input "bern"
click at [284, 79] on div "[PERSON_NAME] Drop in" at bounding box center [312, 78] width 341 height 19
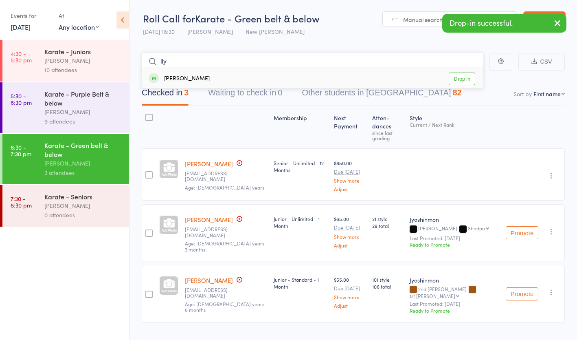
type input "lly"
click at [284, 79] on div "Llywelyn McDonald Drop in" at bounding box center [312, 78] width 341 height 19
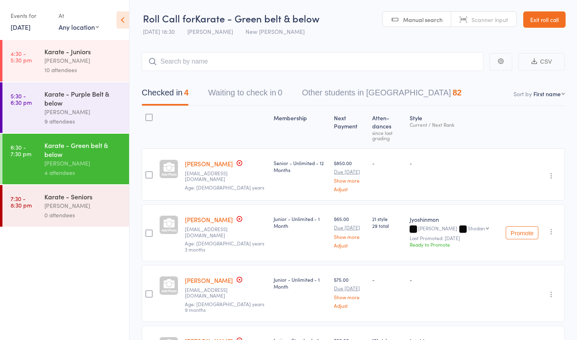
click at [547, 24] on link "Exit roll call" at bounding box center [544, 19] width 42 height 16
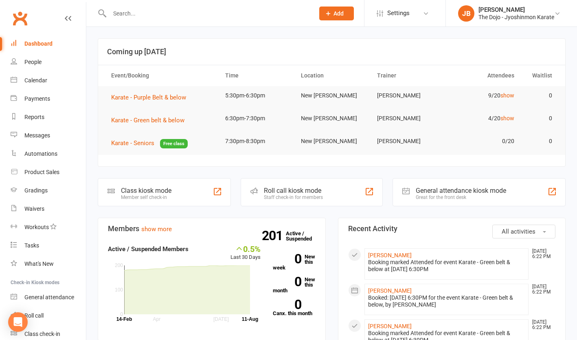
click at [200, 19] on div at bounding box center [203, 13] width 211 height 26
click at [187, 11] on input "text" at bounding box center [208, 13] width 202 height 11
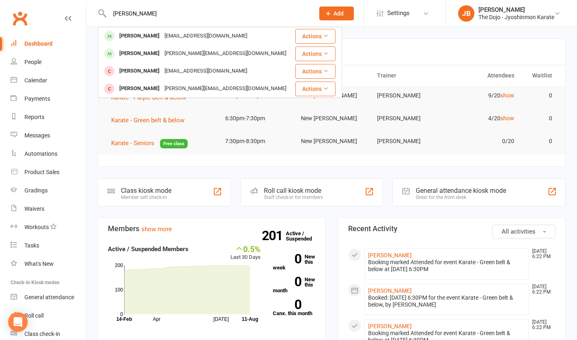
type input "[PERSON_NAME]"
click at [209, 41] on div "[EMAIL_ADDRESS][DOMAIN_NAME]" at bounding box center [206, 36] width 88 height 12
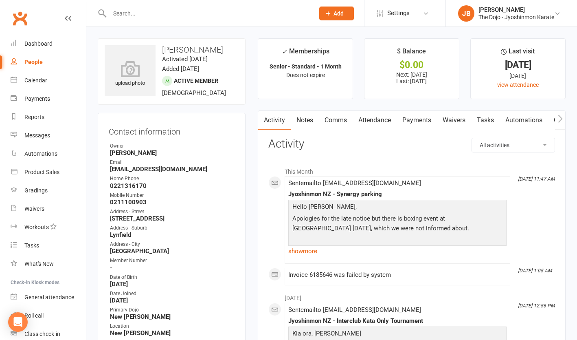
click at [380, 121] on link "Attendance" at bounding box center [375, 120] width 44 height 19
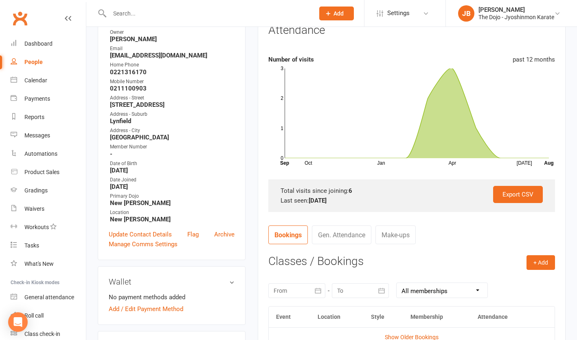
scroll to position [227, 0]
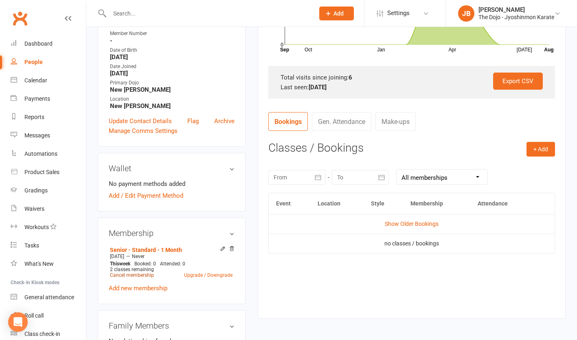
click at [125, 276] on link "Cancel membership" at bounding box center [132, 275] width 44 height 6
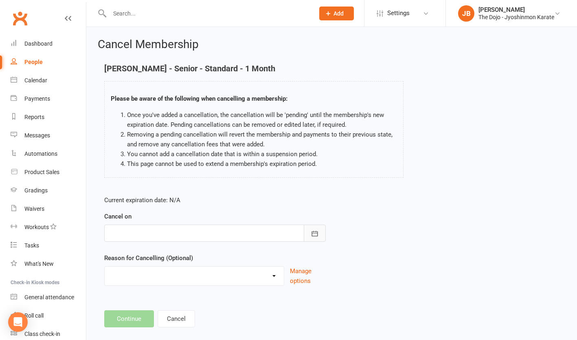
click at [314, 231] on icon "button" at bounding box center [315, 233] width 8 height 8
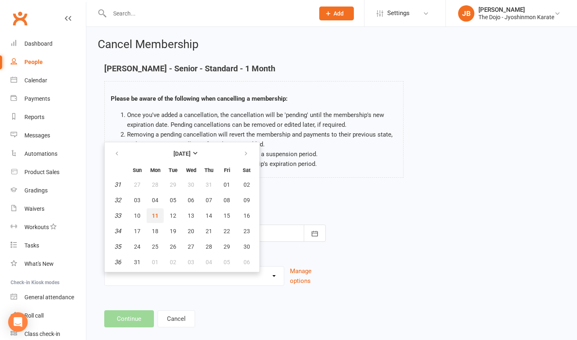
click at [153, 214] on span "11" at bounding box center [155, 215] width 7 height 7
type input "11 Aug 2025"
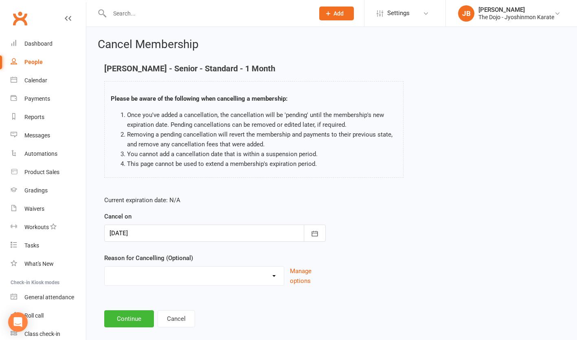
click at [160, 269] on select "Holiday Injury Other reason" at bounding box center [194, 274] width 179 height 16
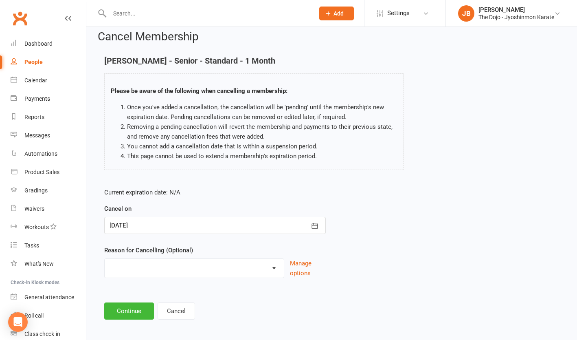
scroll to position [12, 0]
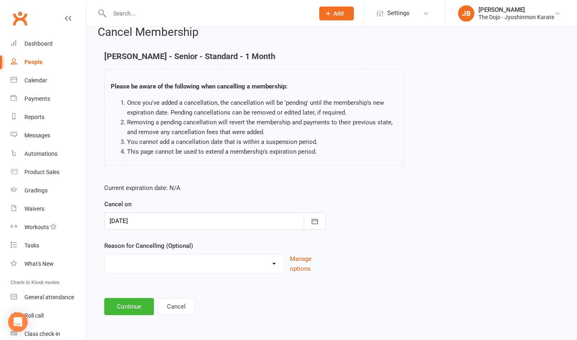
click at [243, 259] on select "Holiday Injury Other reason" at bounding box center [194, 262] width 179 height 16
click at [173, 264] on select "Holiday Injury Other reason" at bounding box center [194, 262] width 179 height 16
select select "2"
click at [105, 254] on select "Holiday Injury Other reason" at bounding box center [194, 262] width 179 height 16
click at [149, 304] on input at bounding box center [215, 306] width 222 height 17
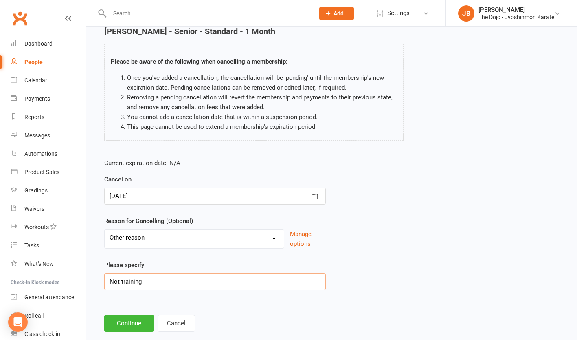
scroll to position [54, 0]
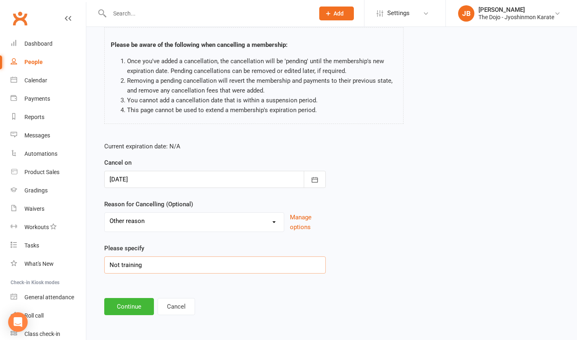
type input "Not training"
click at [137, 303] on button "Continue" at bounding box center [129, 306] width 50 height 17
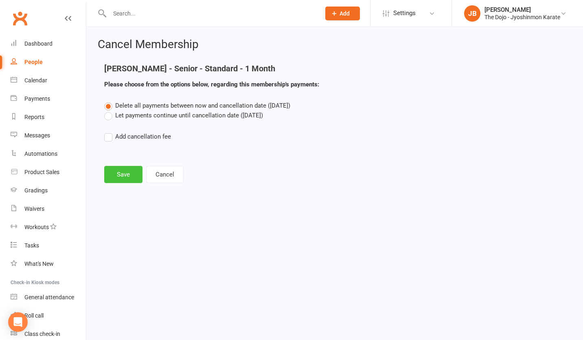
click at [129, 178] on button "Save" at bounding box center [123, 174] width 38 height 17
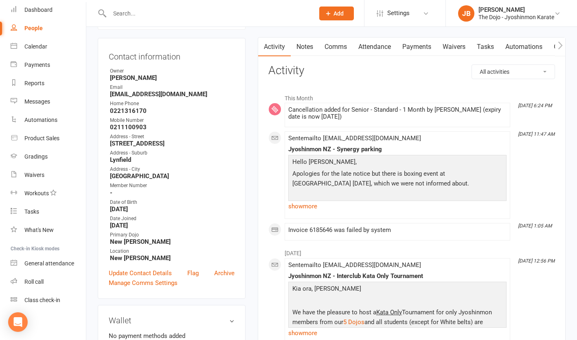
scroll to position [95, 0]
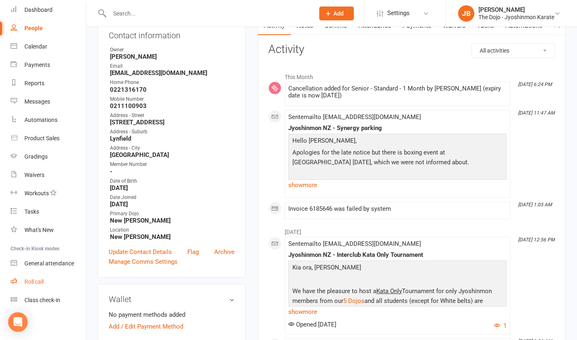
click at [43, 286] on link "Roll call" at bounding box center [48, 282] width 75 height 18
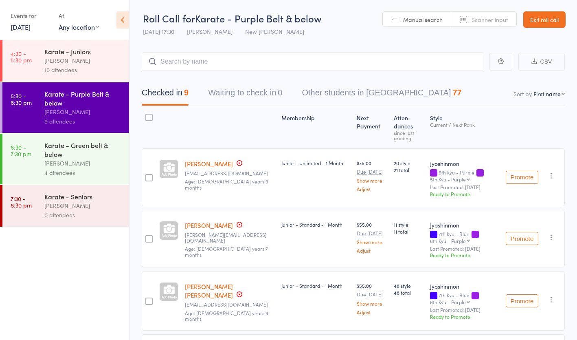
click at [100, 150] on div "Karate - Green belt & below" at bounding box center [83, 150] width 78 height 18
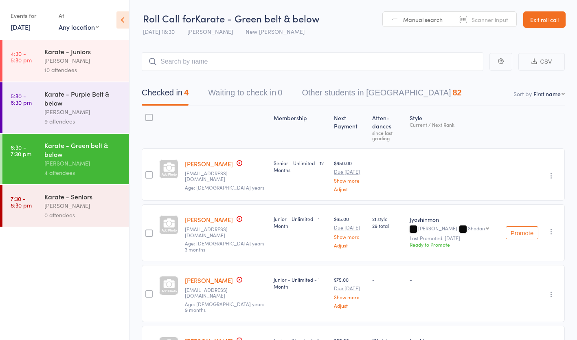
click at [214, 64] on input "search" at bounding box center [313, 61] width 342 height 19
type input "reu"
click at [212, 77] on div "Reuben Ferabend Drop in" at bounding box center [312, 78] width 341 height 19
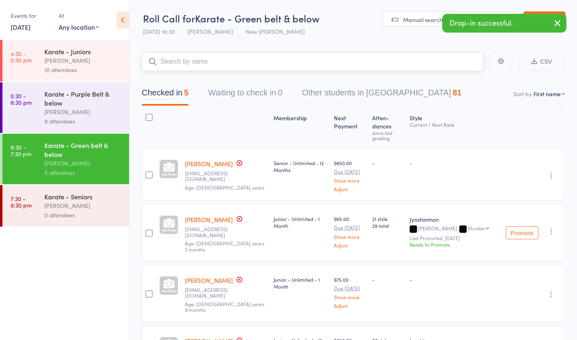
click at [213, 64] on input "search" at bounding box center [313, 61] width 342 height 19
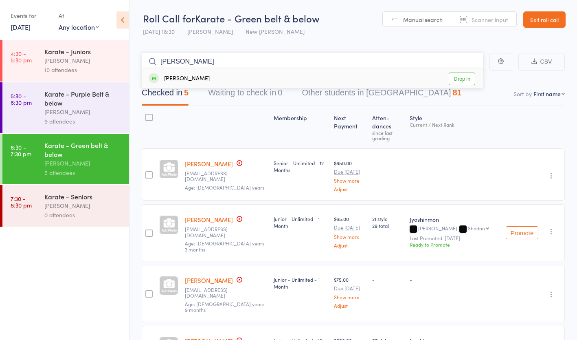
type input "jeff"
click at [208, 78] on div "Jeffrey Chen Drop in" at bounding box center [312, 78] width 341 height 19
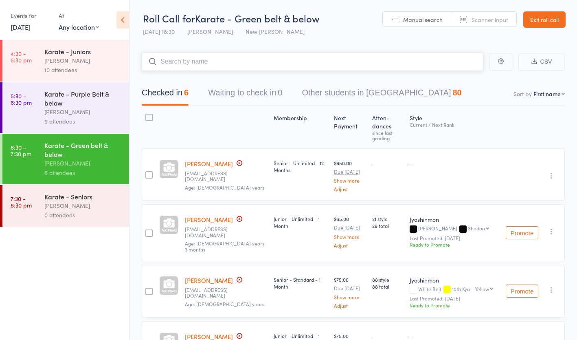
click at [204, 62] on input "search" at bounding box center [313, 61] width 342 height 19
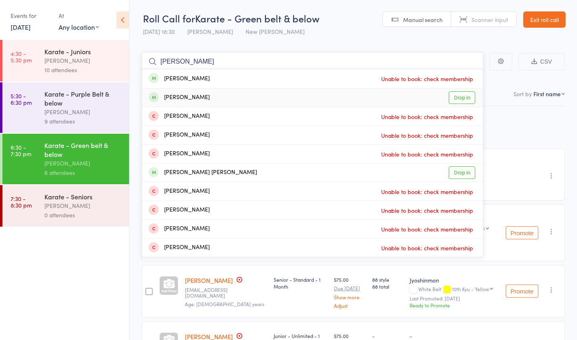
type input "jose"
click at [198, 98] on div "Joseph Tau Drop in" at bounding box center [312, 97] width 341 height 18
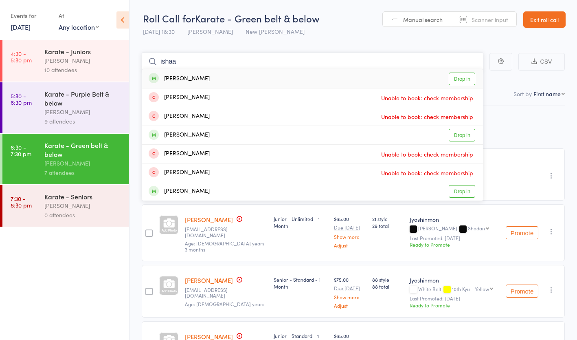
type input "ishaa"
click at [214, 75] on div "Ishaan Narayan Drop in" at bounding box center [312, 78] width 341 height 19
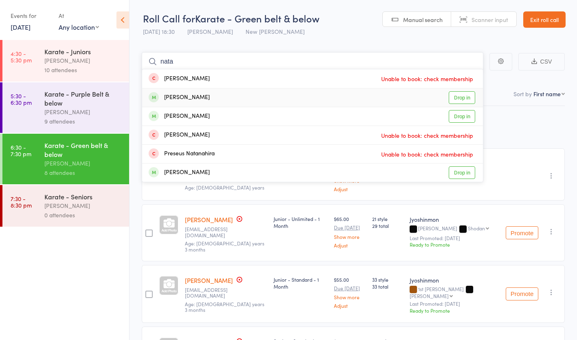
type input "nata"
click at [240, 99] on div "Natalie Levi Drop in" at bounding box center [312, 97] width 341 height 18
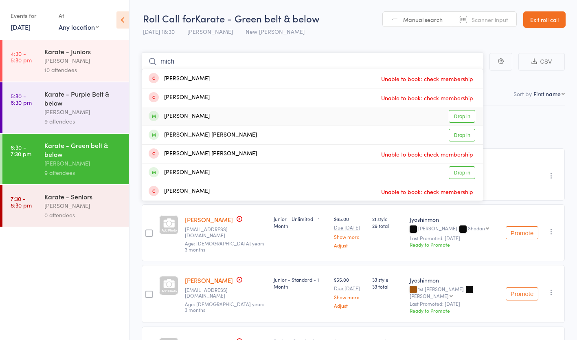
type input "mich"
click at [231, 118] on div "Michael-Gabriel Tau Drop in" at bounding box center [312, 116] width 341 height 18
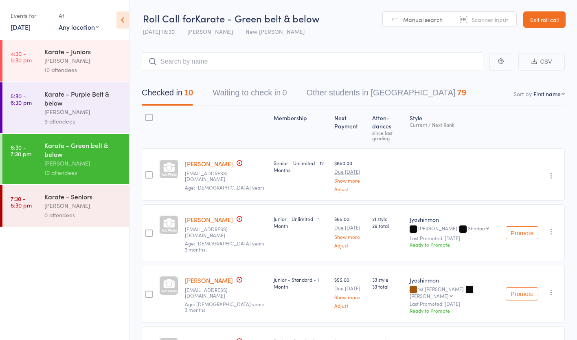
click at [209, 159] on link "[PERSON_NAME]" at bounding box center [209, 163] width 48 height 9
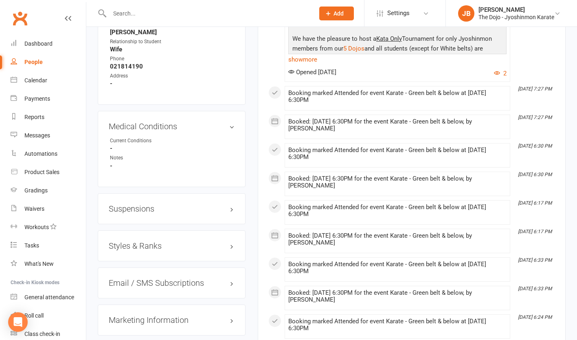
scroll to position [660, 0]
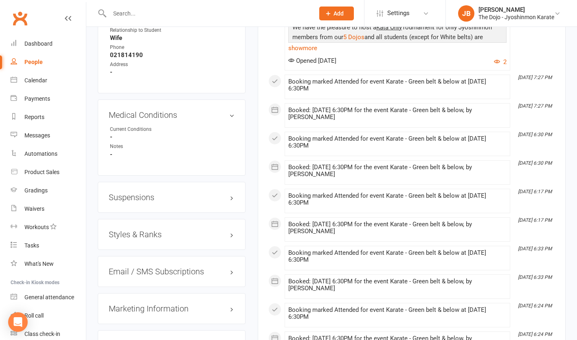
click at [147, 239] on h3 "Styles & Ranks" at bounding box center [172, 234] width 126 height 9
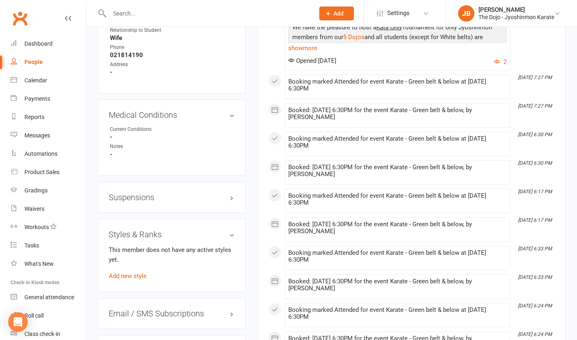
click at [140, 278] on link "Add new style" at bounding box center [128, 275] width 38 height 7
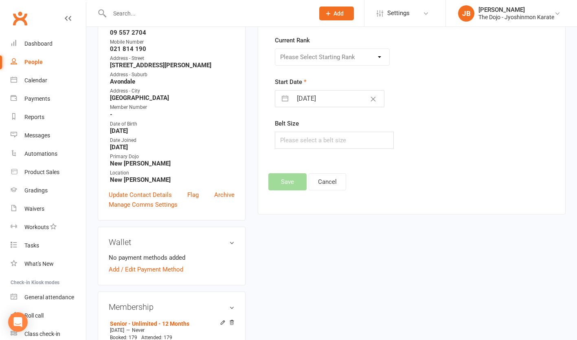
scroll to position [70, 0]
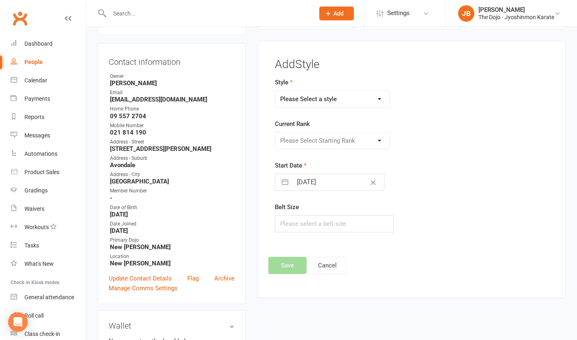
click at [370, 97] on select "Please Select a style Jyoshinmon" at bounding box center [332, 99] width 114 height 16
select select "105"
click at [275, 91] on select "Please Select a style Jyoshinmon" at bounding box center [332, 99] width 114 height 16
click at [358, 136] on select "Please Select Starting Rank White Belt 10th Kyu - Yellow 9th Kyu - Yellow 8th K…" at bounding box center [332, 140] width 114 height 16
select select "13979"
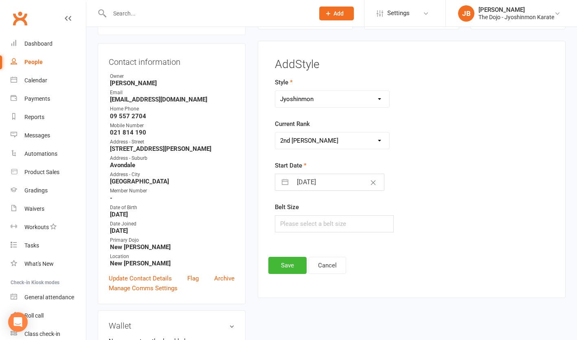
click at [275, 132] on select "Please Select Starting Rank White Belt 10th Kyu - Yellow 9th Kyu - Yellow 8th K…" at bounding box center [332, 140] width 114 height 16
click at [370, 183] on icon "Clear Date" at bounding box center [373, 182] width 6 height 5
select select "6"
select select "2025"
select select "7"
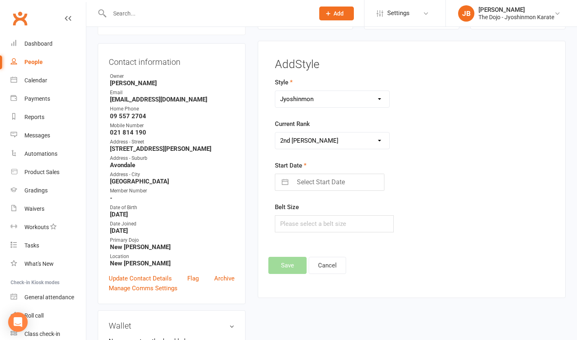
select select "2025"
select select "8"
select select "2025"
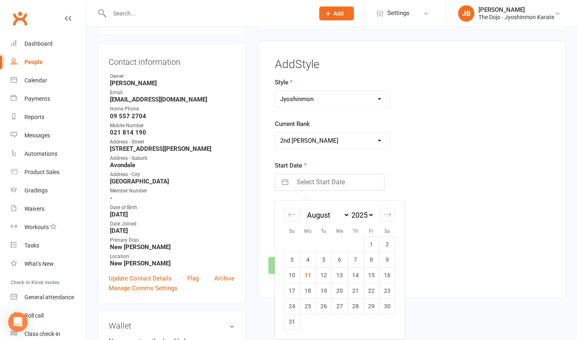
click at [339, 182] on input "Select Start Date" at bounding box center [338, 182] width 92 height 16
click at [295, 214] on icon "Move backward to switch to the previous month." at bounding box center [292, 215] width 8 height 8
select select "5"
select select "2025"
click at [295, 214] on icon "Move backward to switch to the previous month." at bounding box center [292, 215] width 8 height 8
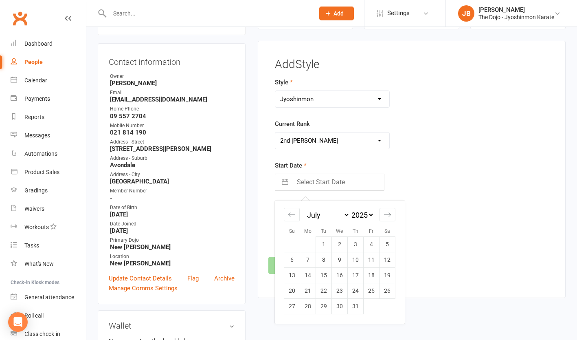
select select "4"
select select "2025"
click at [295, 214] on icon "Move backward to switch to the previous month." at bounding box center [292, 215] width 8 height 8
select select "3"
select select "2025"
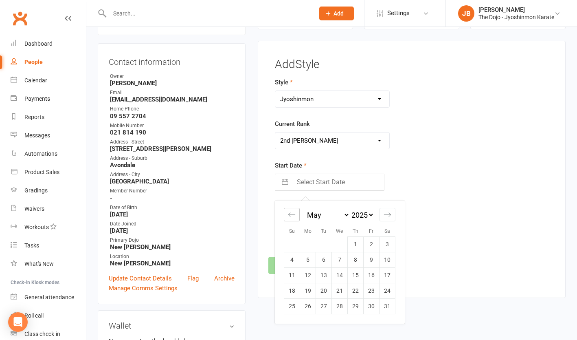
click at [295, 214] on icon "Move backward to switch to the previous month." at bounding box center [292, 215] width 8 height 8
select select "2"
select select "2025"
click at [295, 214] on icon "Move backward to switch to the previous month." at bounding box center [292, 215] width 8 height 8
select select "1"
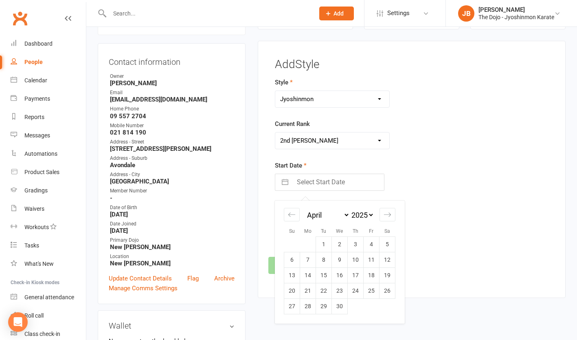
select select "2025"
click at [295, 214] on icon "Move backward to switch to the previous month." at bounding box center [292, 215] width 8 height 8
select select "2025"
click at [295, 214] on icon "Move backward to switch to the previous month." at bounding box center [292, 215] width 8 height 8
select select "11"
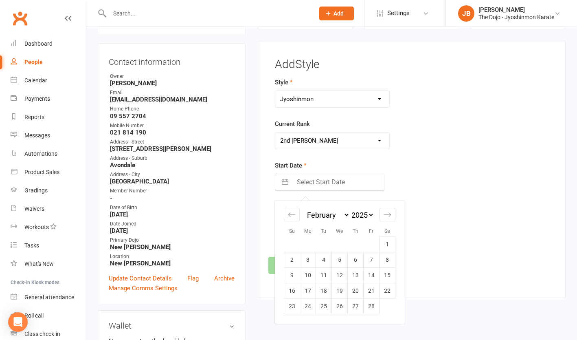
select select "2024"
click at [295, 214] on icon "Move backward to switch to the previous month." at bounding box center [292, 215] width 8 height 8
select select "10"
select select "2024"
click at [295, 214] on icon "Move backward to switch to the previous month." at bounding box center [291, 215] width 7 height 4
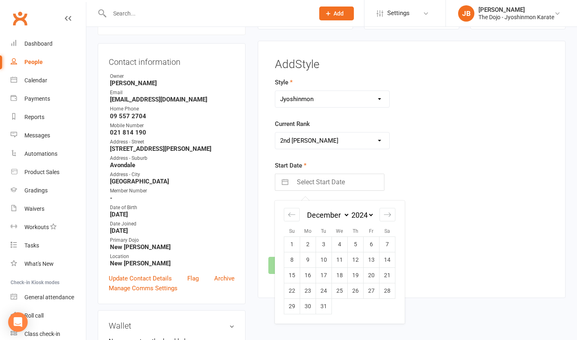
select select "9"
select select "2024"
click at [295, 308] on td "24" at bounding box center [292, 305] width 16 height 15
type input "[DATE]"
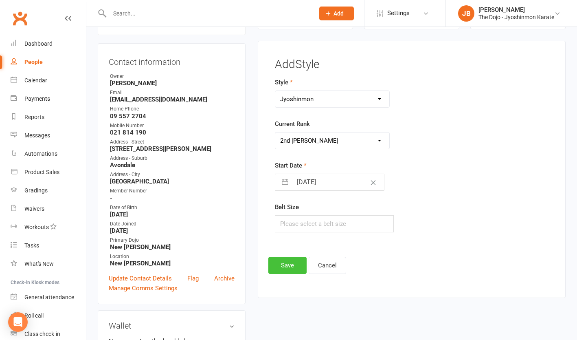
click at [284, 262] on button "Save" at bounding box center [287, 265] width 38 height 17
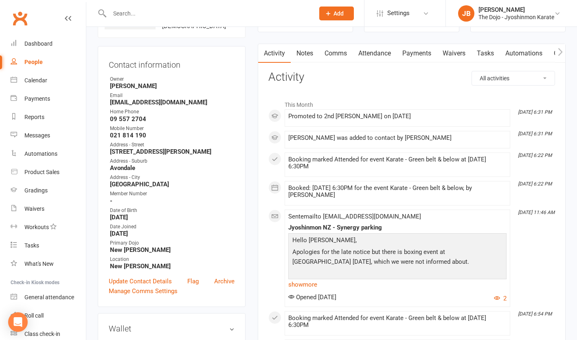
scroll to position [69, 0]
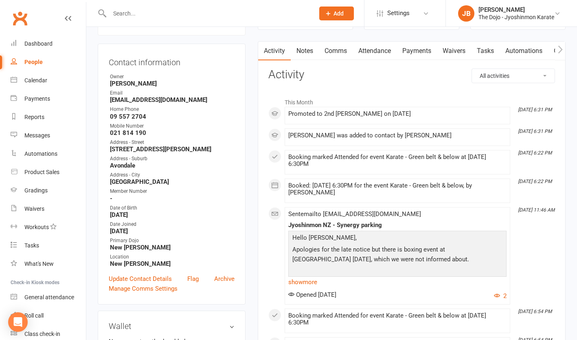
click at [53, 313] on link "Roll call" at bounding box center [48, 315] width 75 height 18
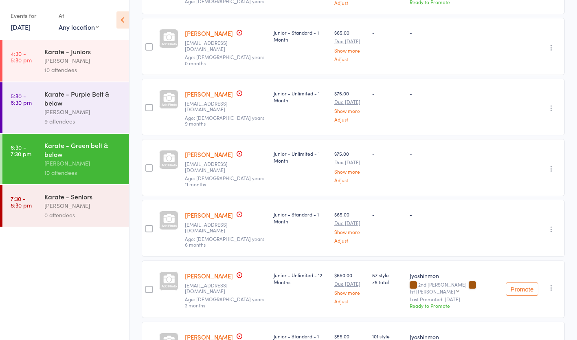
scroll to position [407, 0]
